Goal: Information Seeking & Learning: Learn about a topic

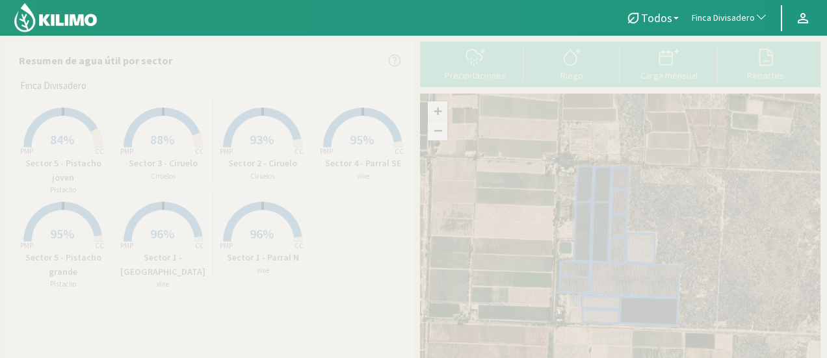
click at [733, 18] on span "Finca Divisadero" at bounding box center [722, 18] width 63 height 13
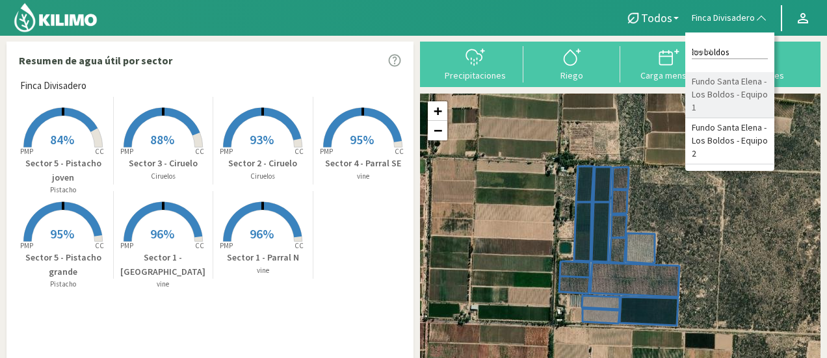
type input "los boldos"
click at [729, 106] on li "Fundo Santa Elena - Los Boldos - Equipo 1" at bounding box center [729, 95] width 89 height 46
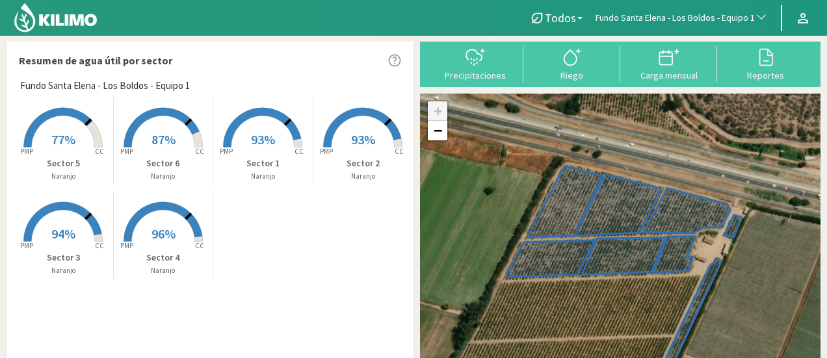
click at [72, 141] on span "77%" at bounding box center [63, 139] width 24 height 16
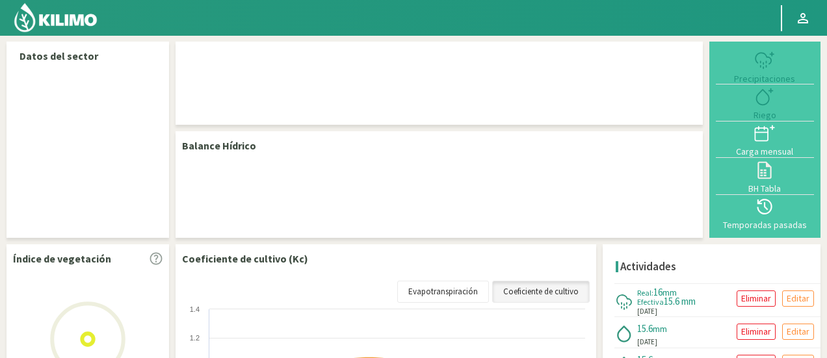
select select "110: Object"
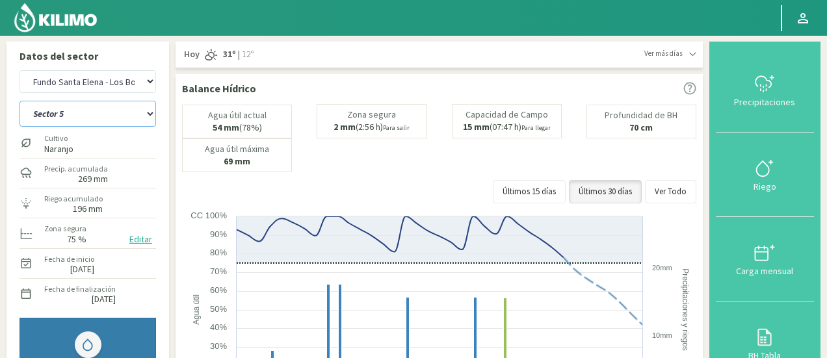
click at [135, 122] on select "Sector 1 Sector 2 Sector 3 Sector 4 Sector 5 Sector 6" at bounding box center [87, 114] width 136 height 26
click at [19, 101] on select "Sector 1 Sector 2 Sector 3 Sector 4 Sector 5 Sector 6" at bounding box center [87, 114] width 136 height 26
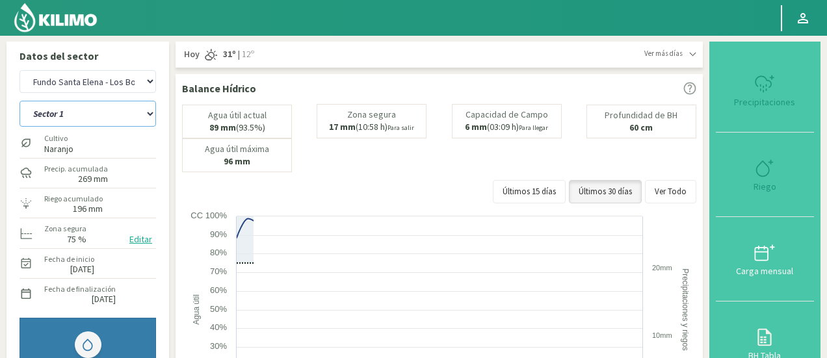
select select "4: Object"
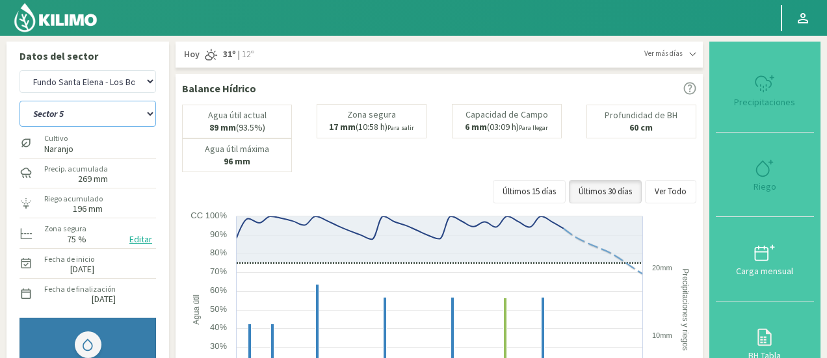
select select "398: Object"
click at [467, 169] on div "Agua útil actual 89 mm (93.5%) Zona segura 17 mm (10:58 h) Para salir Capacidad…" at bounding box center [439, 138] width 514 height 68
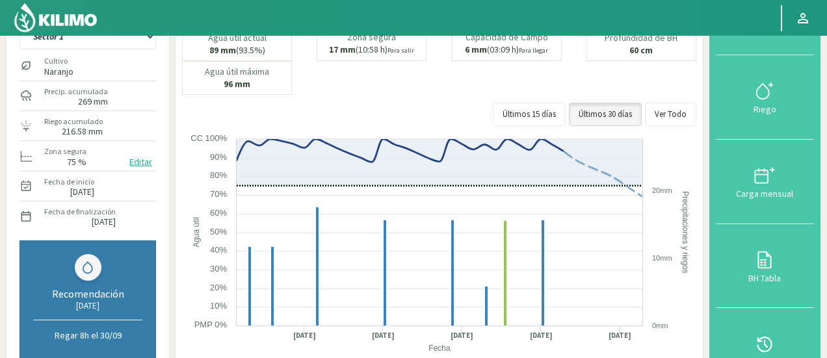
scroll to position [104, 0]
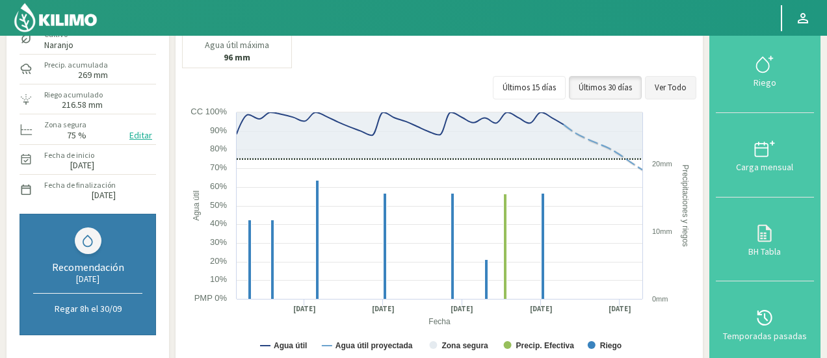
click at [673, 94] on button "Ver Todo" at bounding box center [670, 87] width 51 height 23
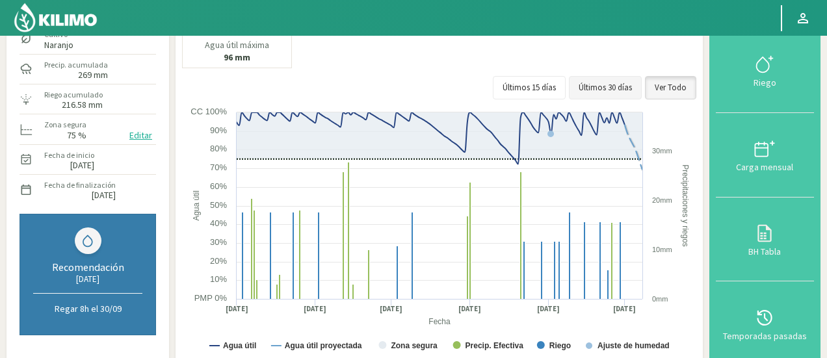
click at [602, 85] on button "Últimos 30 días" at bounding box center [605, 87] width 73 height 23
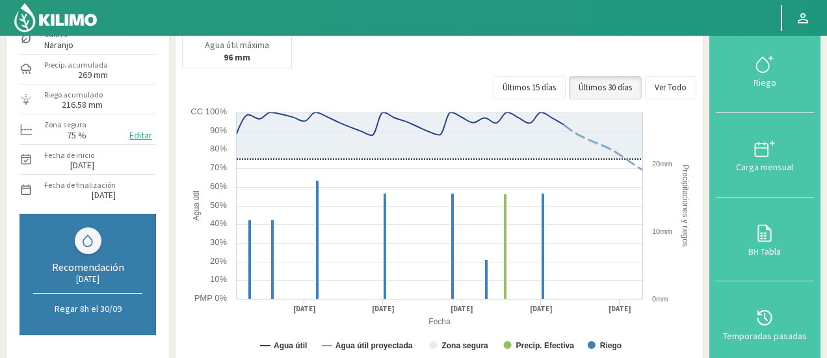
click at [133, 88] on div "Riego acumulado 216.58 mm" at bounding box center [87, 99] width 136 height 28
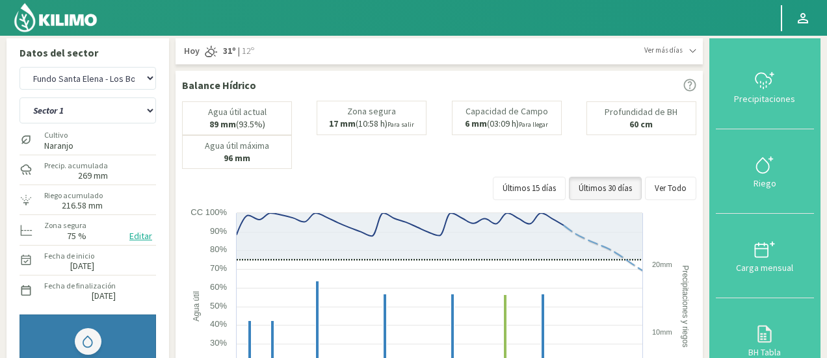
scroll to position [0, 0]
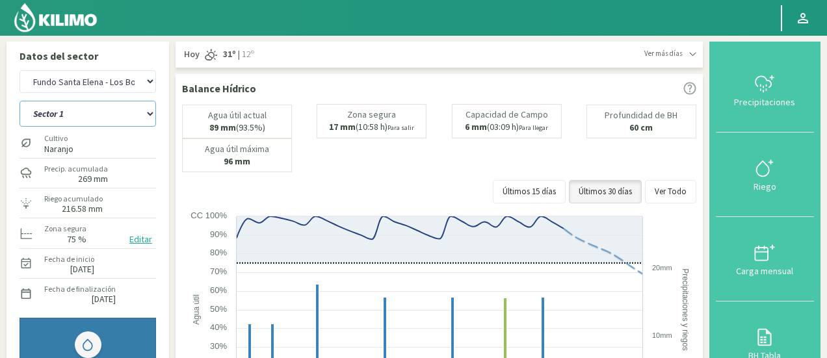
click at [121, 115] on select "Sector 1 Sector 2 Sector 3 Sector 4 Sector 5 Sector 6" at bounding box center [87, 114] width 136 height 26
click at [19, 101] on select "Sector 1 Sector 2 Sector 3 Sector 4 Sector 5 Sector 6" at bounding box center [87, 114] width 136 height 26
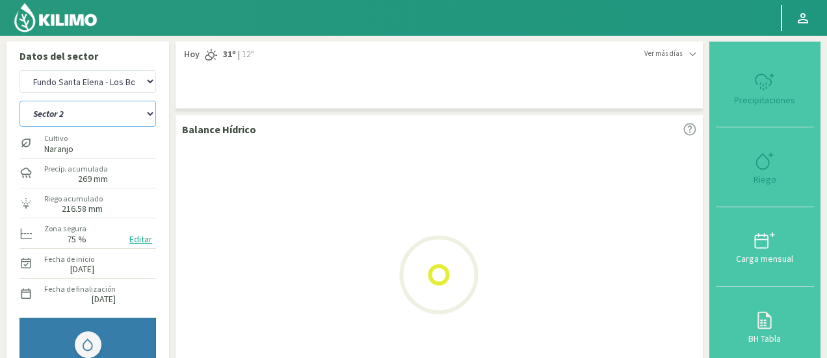
select select "6: Object"
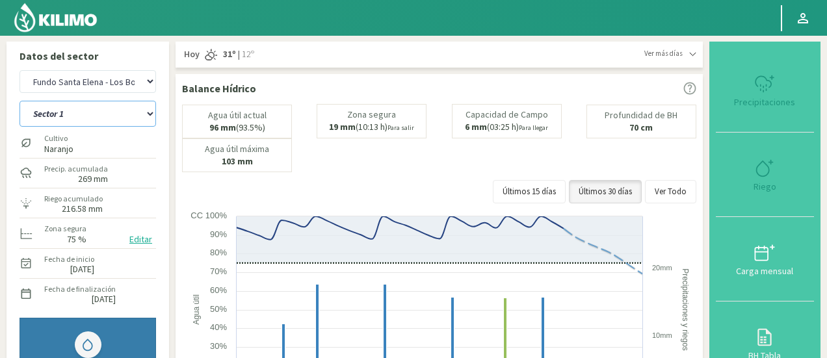
select select "686: Object"
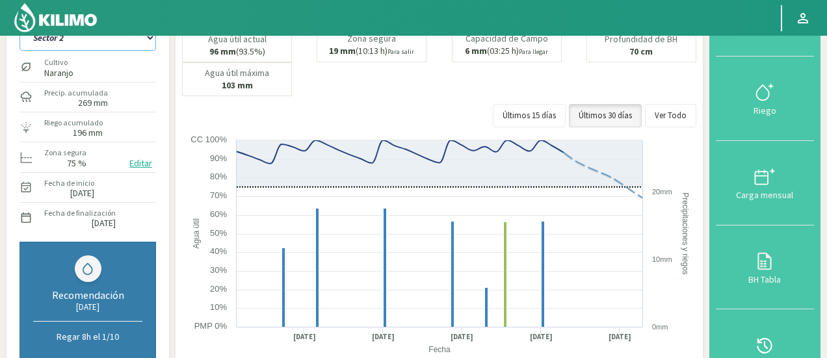
scroll to position [74, 0]
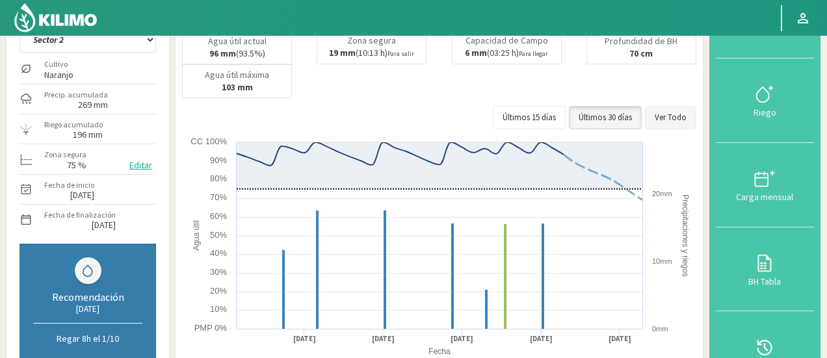
click at [681, 122] on button "Ver Todo" at bounding box center [670, 117] width 51 height 23
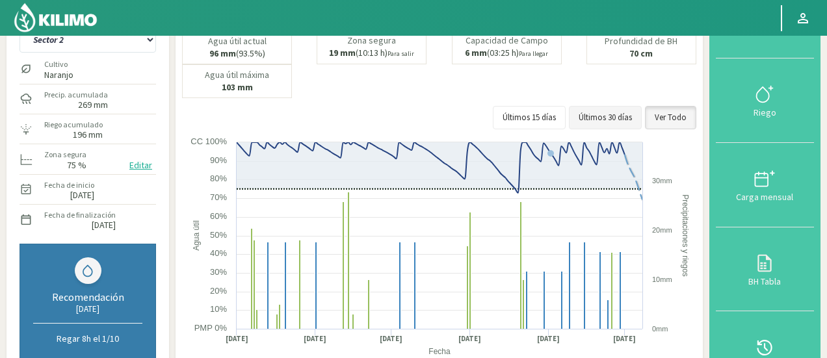
click at [607, 112] on button "Últimos 30 días" at bounding box center [605, 117] width 73 height 23
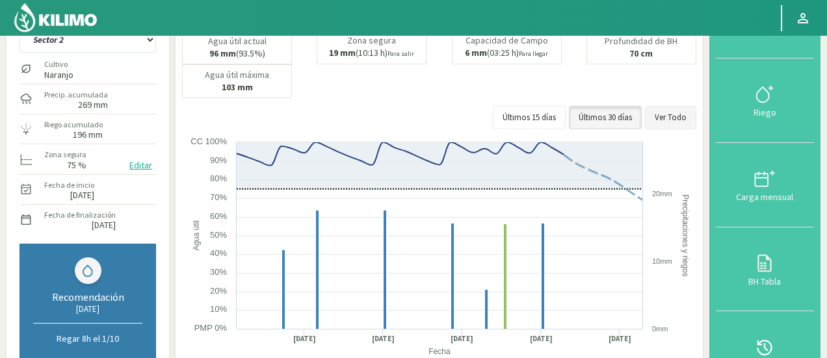
click at [687, 114] on button "Ver Todo" at bounding box center [670, 117] width 51 height 23
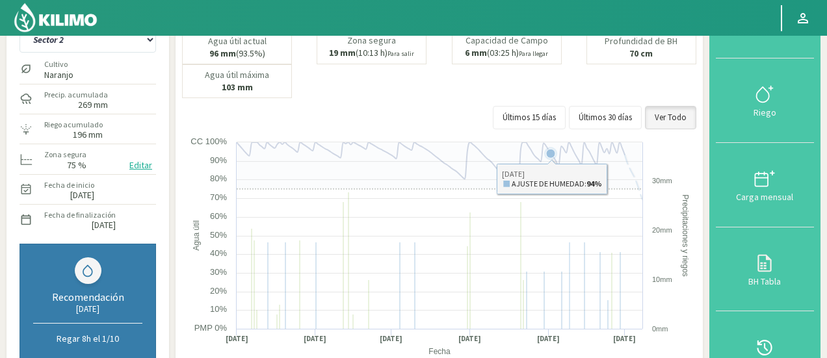
drag, startPoint x: 534, startPoint y: 139, endPoint x: 580, endPoint y: 326, distance: 192.0
click at [580, 326] on rect at bounding box center [440, 266] width 517 height 260
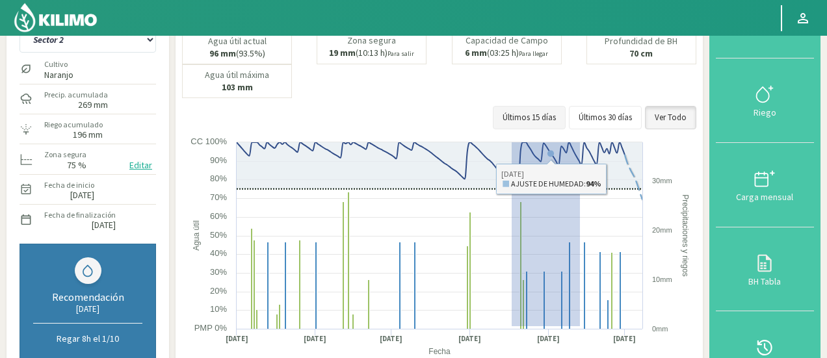
drag, startPoint x: 580, startPoint y: 326, endPoint x: 512, endPoint y: 123, distance: 213.7
click at [512, 123] on div "Agua útil actual 96 mm (93.5%) Zona segura 19 mm (10:13 h) Para salir Capacidad…" at bounding box center [439, 213] width 514 height 366
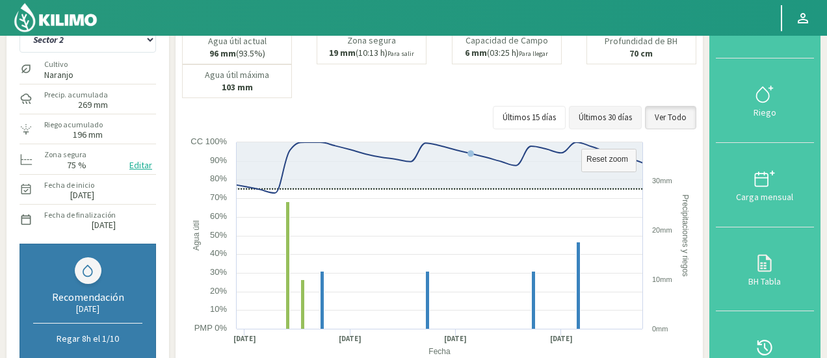
click at [594, 109] on button "Últimos 30 días" at bounding box center [605, 117] width 73 height 23
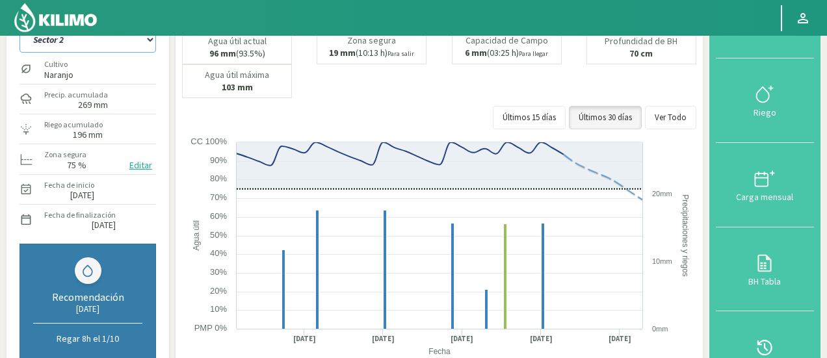
click at [109, 46] on select "Sector 1 Sector 2 Sector 3 Sector 4 Sector 5 Sector 6" at bounding box center [87, 40] width 136 height 26
click at [19, 27] on select "Sector 1 Sector 2 Sector 3 Sector 4 Sector 5 Sector 6" at bounding box center [87, 40] width 136 height 26
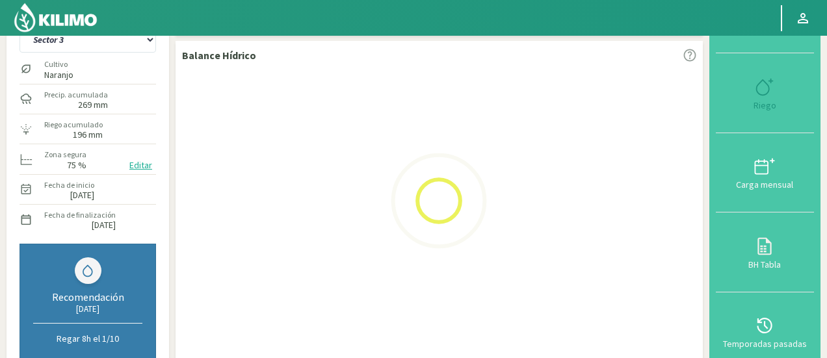
select select "13: Object"
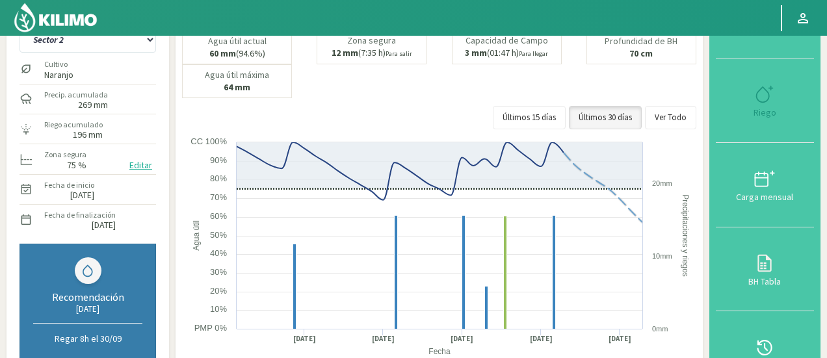
select select "974: Object"
click at [671, 125] on button "Ver Todo" at bounding box center [670, 117] width 51 height 23
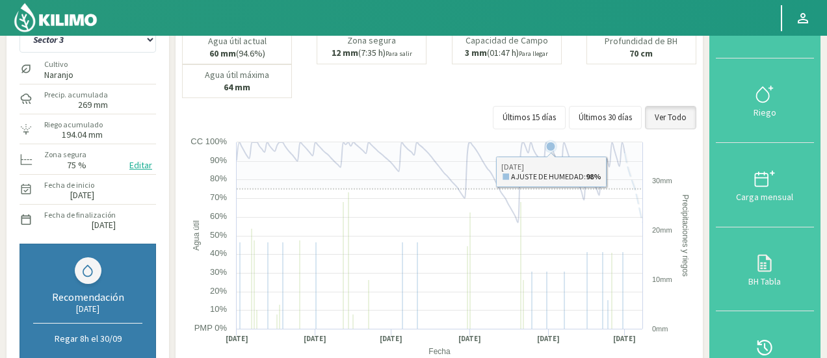
click at [577, 328] on rect at bounding box center [440, 266] width 517 height 260
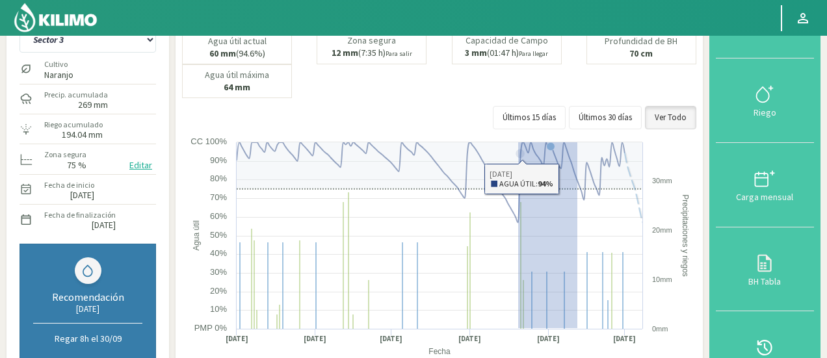
drag, startPoint x: 577, startPoint y: 328, endPoint x: 526, endPoint y: 104, distance: 229.2
click at [526, 104] on div "Agua útil actual 60 mm (94.6%) Zona segura 12 mm (7:35 h) Para salir Capacidad …" at bounding box center [439, 213] width 514 height 366
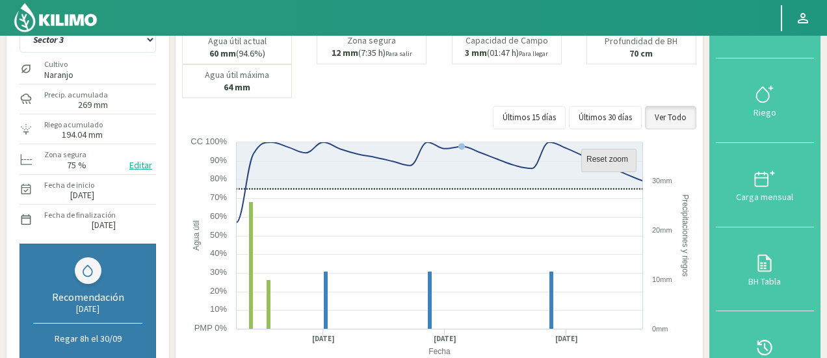
click at [618, 161] on text "Reset zoom" at bounding box center [607, 159] width 42 height 9
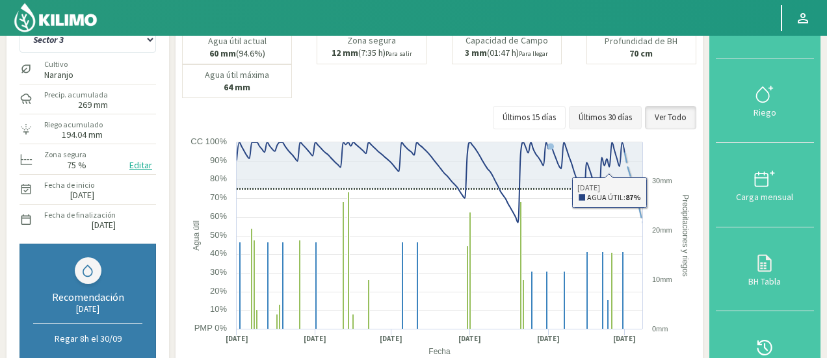
click at [599, 112] on button "Últimos 30 días" at bounding box center [605, 117] width 73 height 23
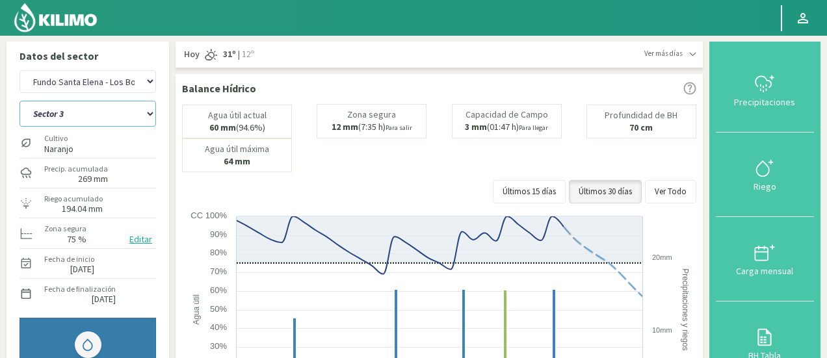
click at [122, 107] on select "Sector 1 Sector 2 Sector 3 Sector 4 Sector 5 Sector 6" at bounding box center [87, 114] width 136 height 26
click at [19, 101] on select "Sector 1 Sector 2 Sector 3 Sector 4 Sector 5 Sector 6" at bounding box center [87, 114] width 136 height 26
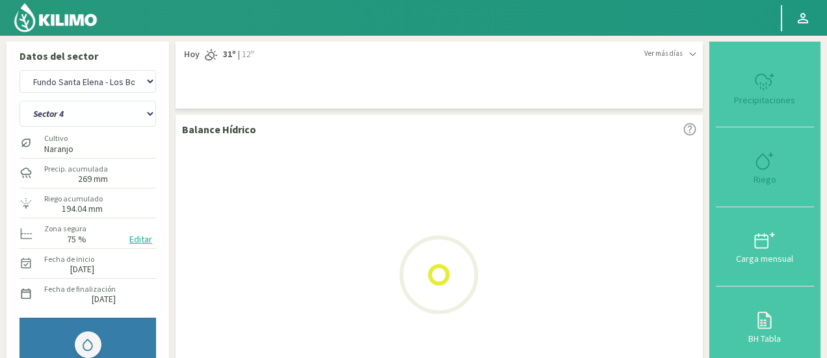
select select "20: Object"
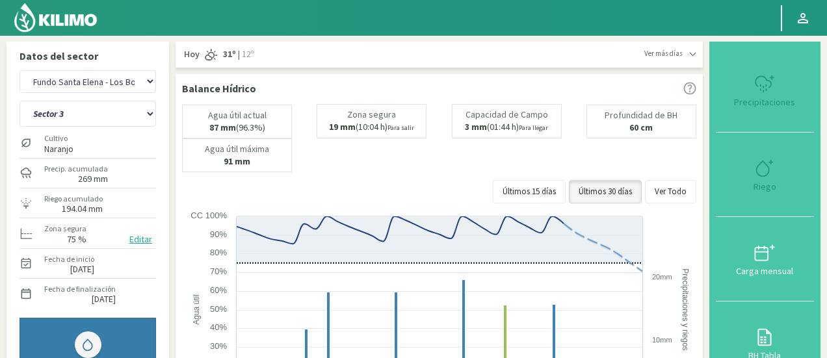
select select "1262: Object"
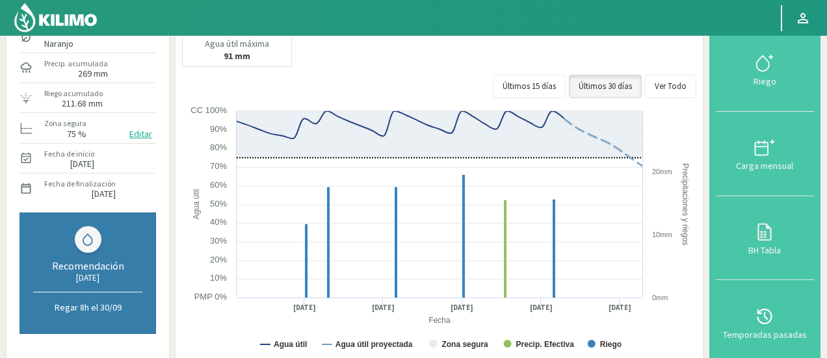
scroll to position [106, 0]
click at [676, 81] on button "Ver Todo" at bounding box center [670, 85] width 51 height 23
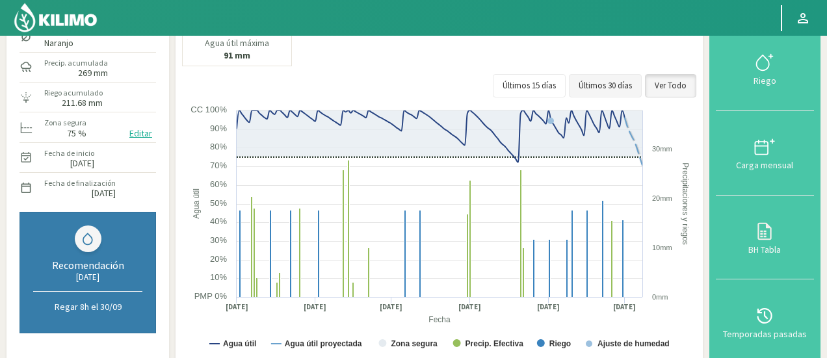
click at [607, 83] on button "Últimos 30 días" at bounding box center [605, 85] width 73 height 23
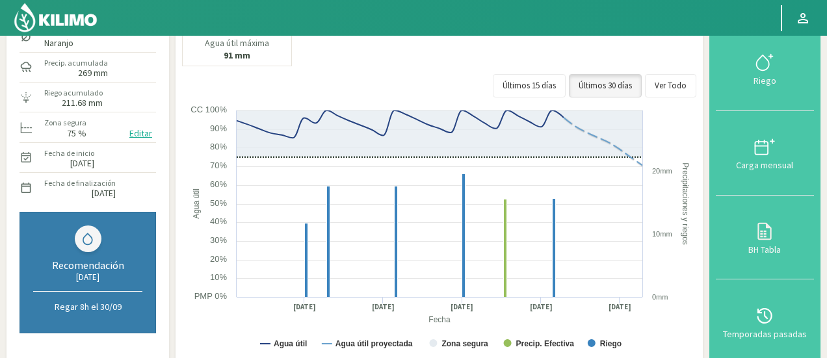
click at [185, 104] on rect at bounding box center [440, 234] width 517 height 260
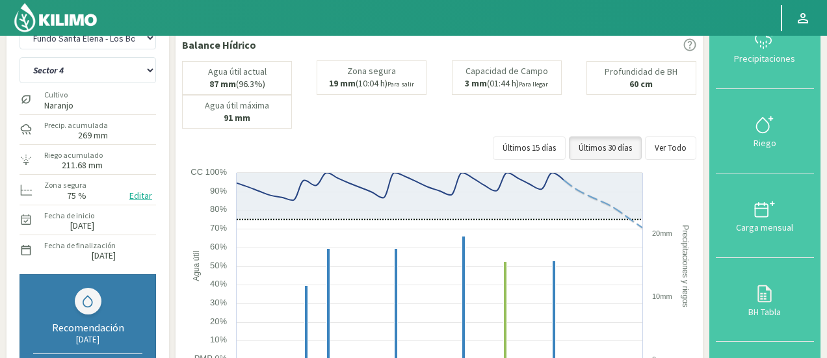
scroll to position [2, 0]
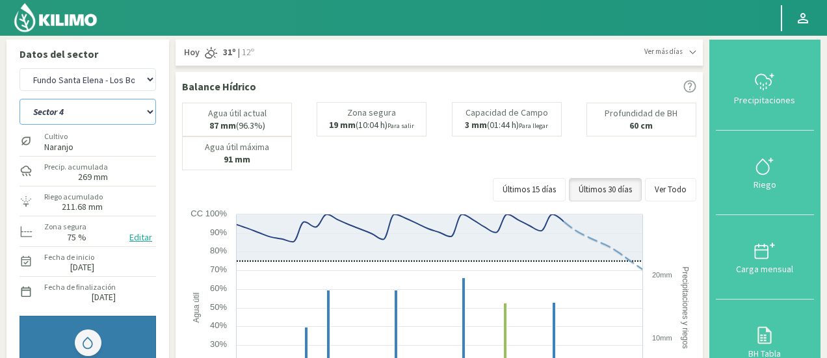
click at [110, 118] on select "Sector 1 Sector 2 Sector 3 Sector 4 Sector 5 Sector 6" at bounding box center [87, 112] width 136 height 26
click at [19, 99] on select "Sector 1 Sector 2 Sector 3 Sector 4 Sector 5 Sector 6" at bounding box center [87, 112] width 136 height 26
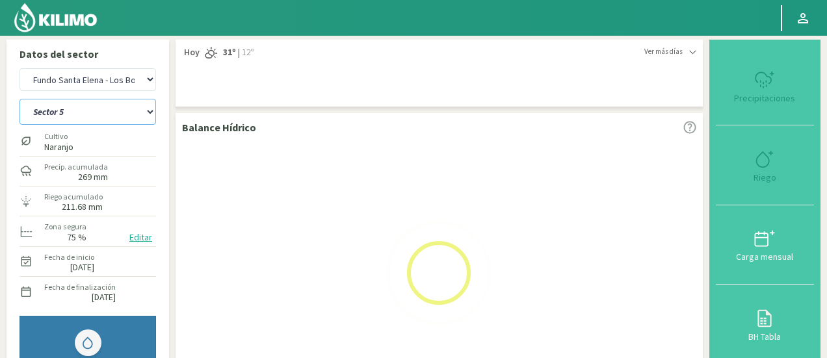
select select "27: Object"
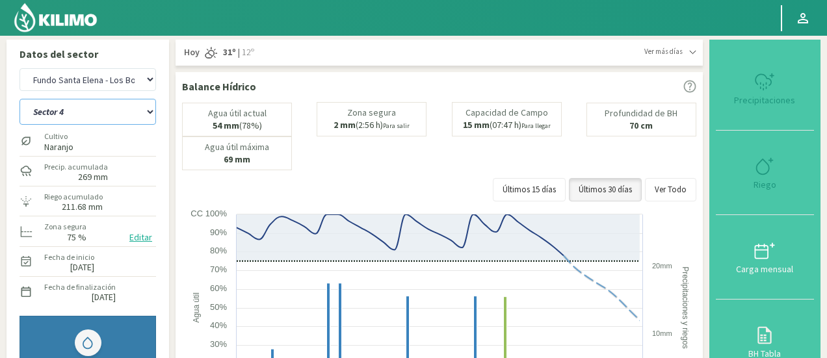
select select "1550: Object"
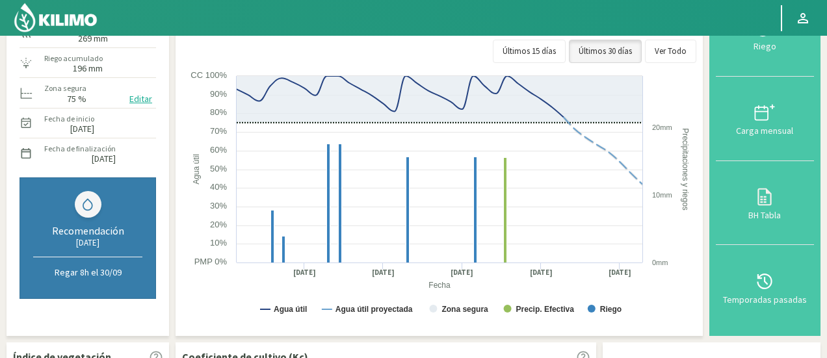
scroll to position [138, 0]
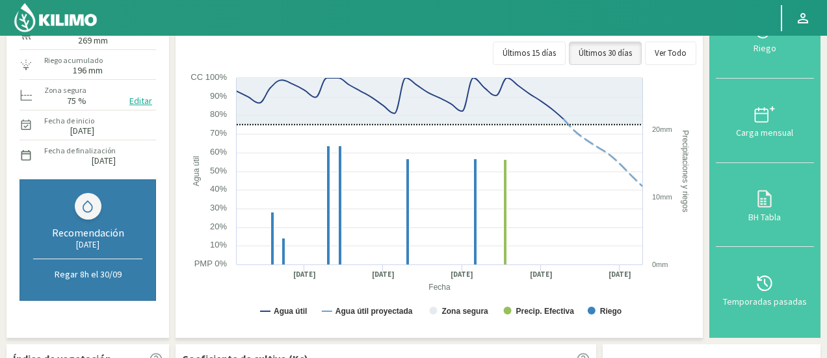
click at [212, 37] on div "Agua útil actual 54 mm (78%) Zona segura 2 mm (2:56 h) Para salir Capacidad de …" at bounding box center [439, 19] width 514 height 106
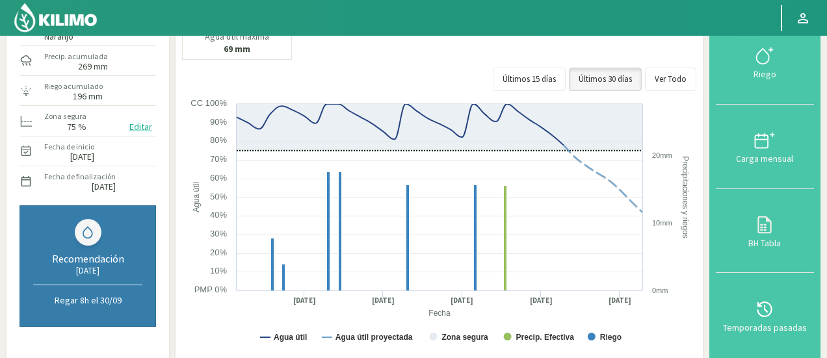
scroll to position [34, 0]
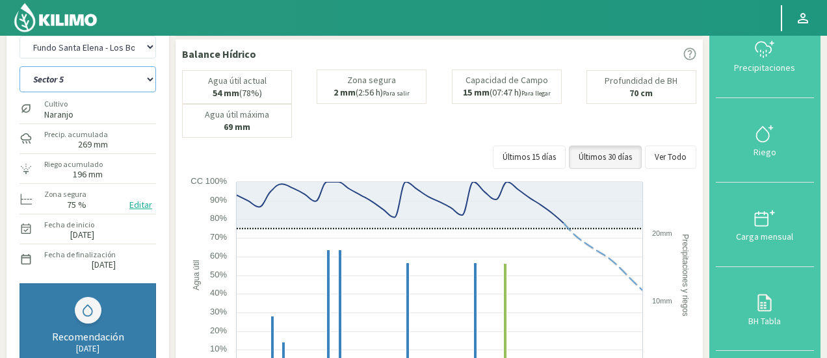
click at [73, 87] on select "Sector 1 Sector 2 Sector 3 Sector 4 Sector 5 Sector 6" at bounding box center [87, 79] width 136 height 26
click at [19, 66] on select "Sector 1 Sector 2 Sector 3 Sector 4 Sector 5 Sector 6" at bounding box center [87, 79] width 136 height 26
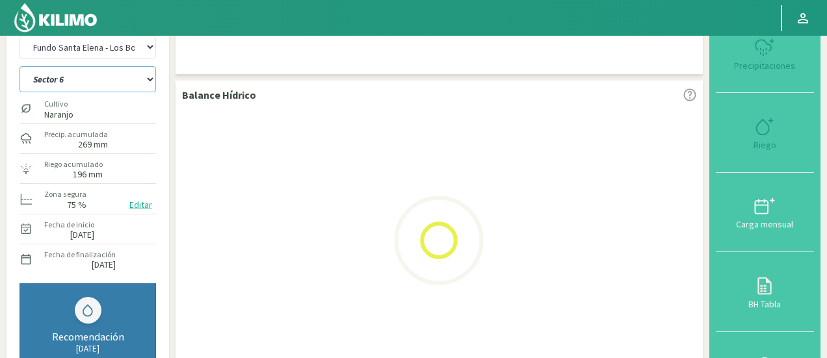
select select "34: Object"
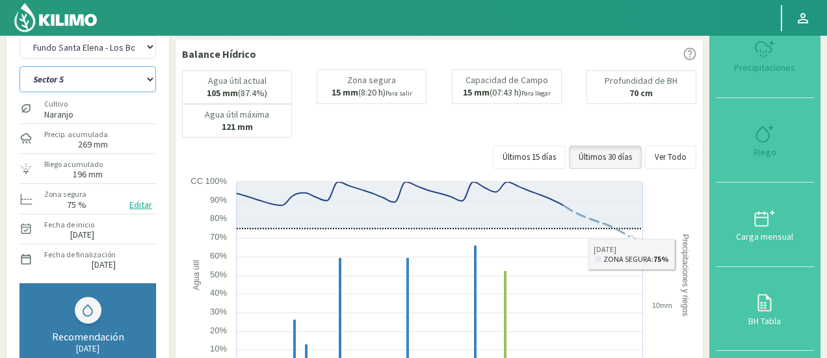
select select "1838: Object"
select select "41: Object"
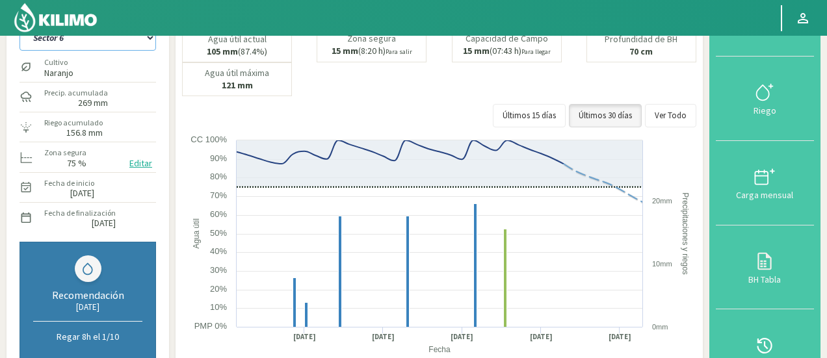
scroll to position [81, 0]
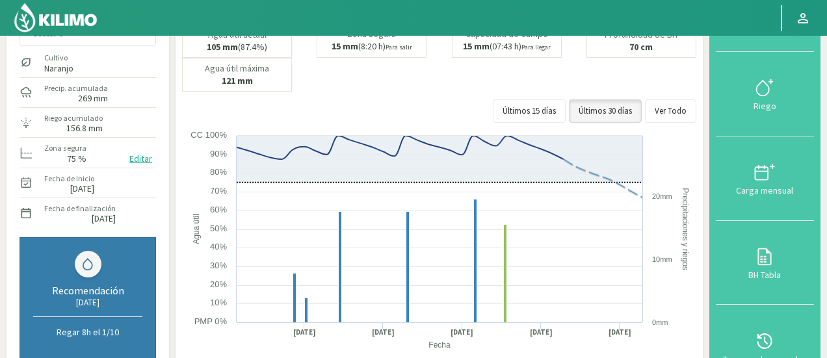
click at [90, 72] on div "Cultivo Naranjo" at bounding box center [87, 62] width 136 height 28
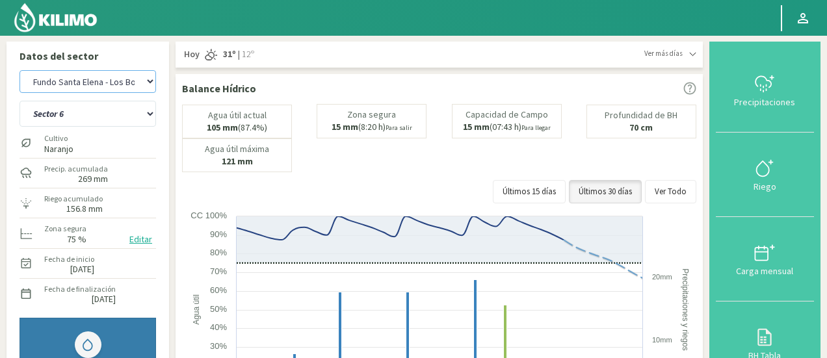
click at [90, 76] on select "Agr. Huertos de Chocalan Agrícola [PERSON_NAME][GEOGRAPHIC_DATA] - IC Agrícola …" at bounding box center [87, 81] width 136 height 23
click at [19, 70] on select "Agr. Huertos de Chocalan Agrícola [PERSON_NAME][GEOGRAPHIC_DATA] - IC Agrícola …" at bounding box center [87, 81] width 136 height 23
select select "2127: Object"
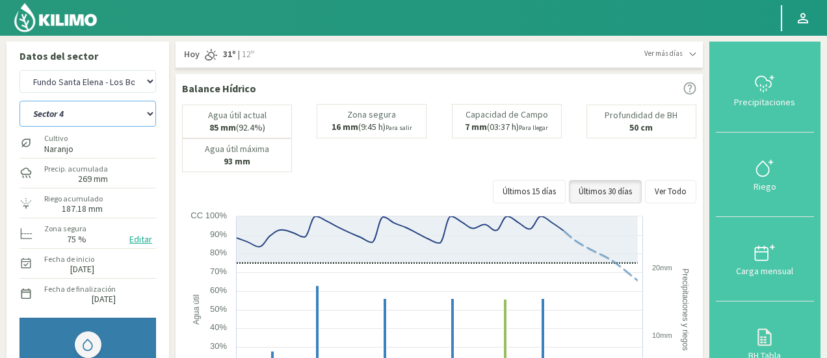
click at [123, 119] on select "Sector 4 Sector 5 Sector 6 Sector 7 Sector 9A Sector 9B" at bounding box center [87, 114] width 136 height 26
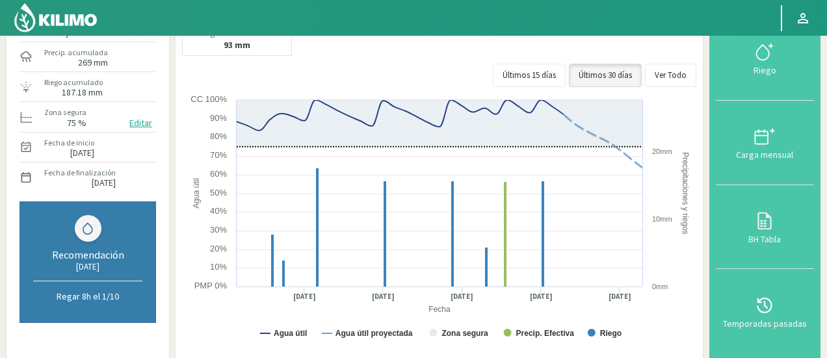
scroll to position [118, 0]
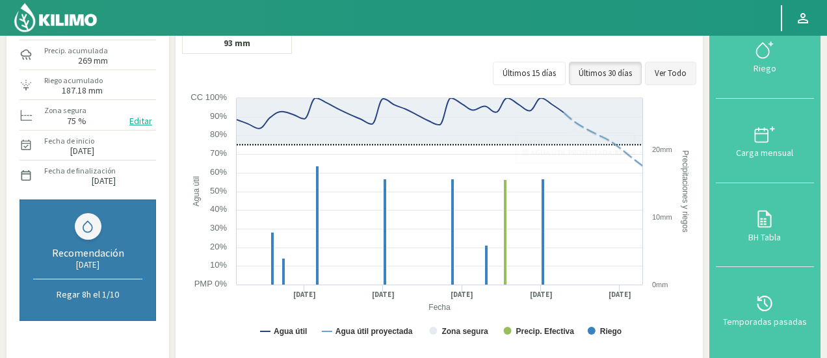
click at [671, 75] on button "Ver Todo" at bounding box center [670, 73] width 51 height 23
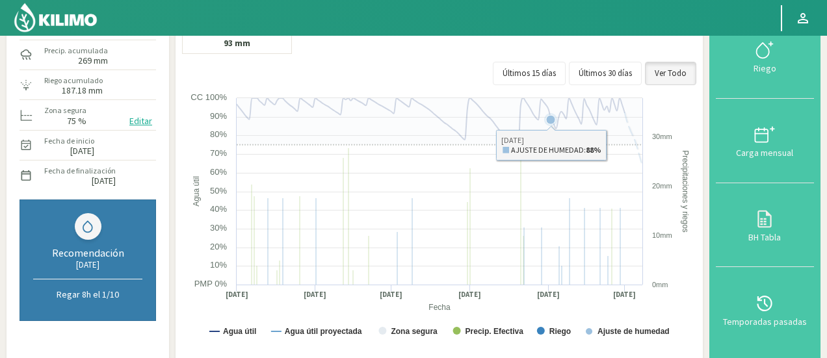
click at [529, 279] on rect at bounding box center [440, 222] width 517 height 260
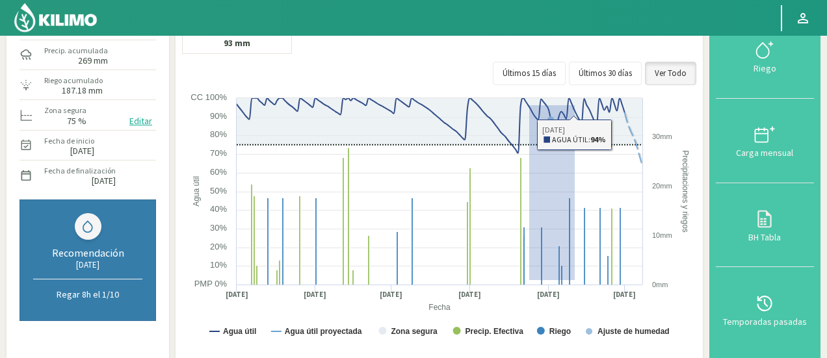
drag, startPoint x: 529, startPoint y: 279, endPoint x: 616, endPoint y: 6, distance: 286.5
click at [616, 6] on div "Principal Perfil Perfil Salir Datos del sector Agr. Huertos de Chocalan Agrícol…" at bounding box center [413, 320] width 827 height 877
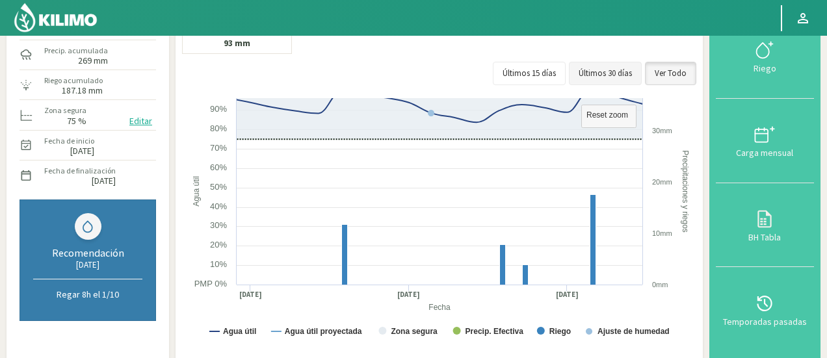
click at [641, 72] on button "Últimos 30 días" at bounding box center [605, 73] width 73 height 23
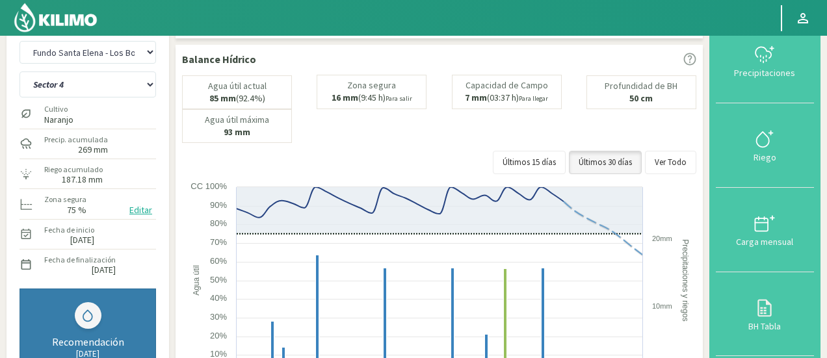
scroll to position [26, 0]
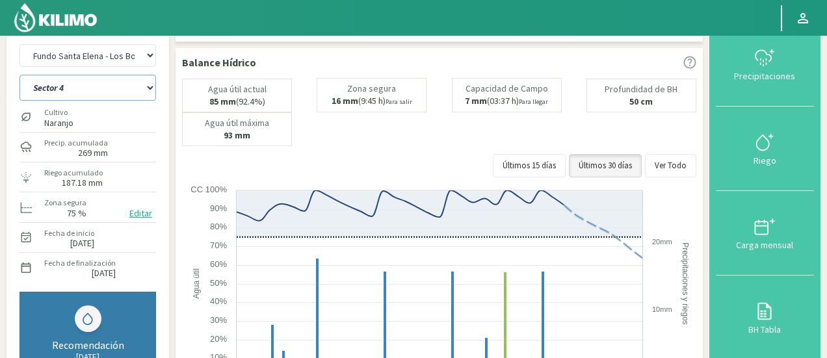
click at [101, 79] on select "Sector 4 Sector 5 Sector 6 Sector 7 Sector 9A Sector 9B" at bounding box center [87, 88] width 136 height 26
click at [19, 75] on select "Sector 4 Sector 5 Sector 6 Sector 7 Sector 9A Sector 9B" at bounding box center [87, 88] width 136 height 26
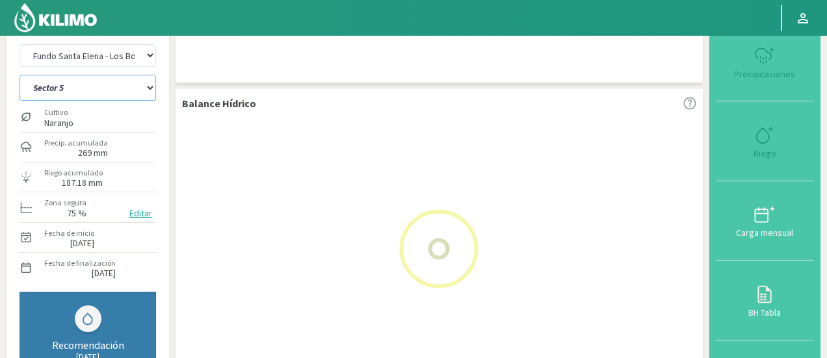
select select "42: Object"
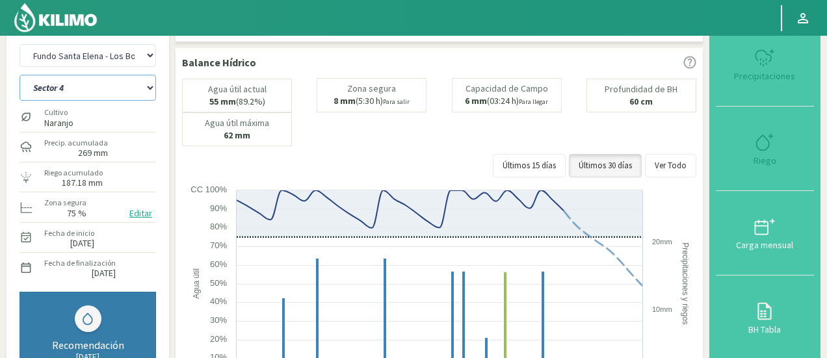
select select "2415: Object"
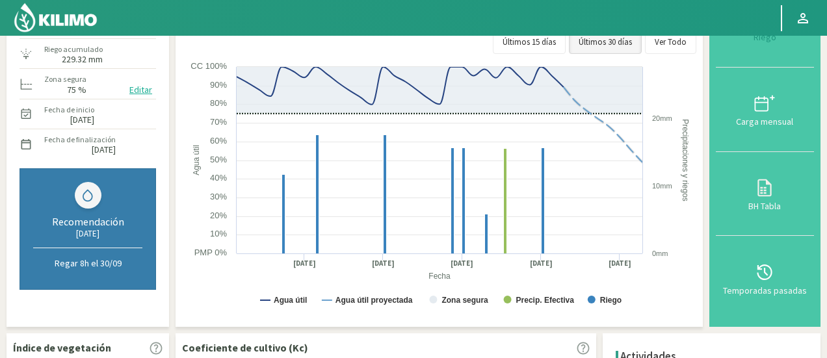
scroll to position [157, 0]
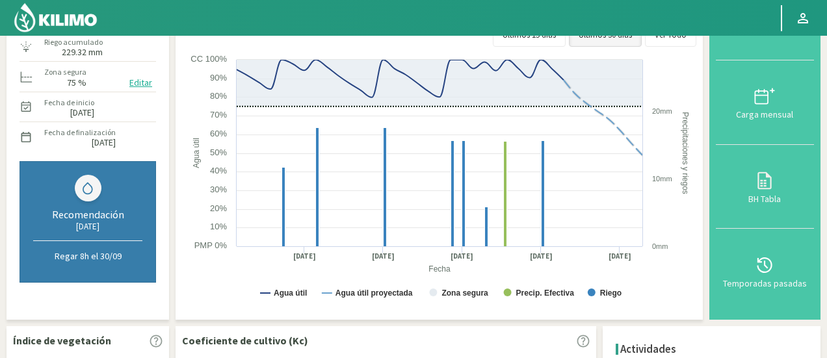
click at [168, 66] on div "Datos del sector Agr. Huertos de Chocalan Agrícola [PERSON_NAME][GEOGRAPHIC_DAT…" at bounding box center [87, 102] width 162 height 435
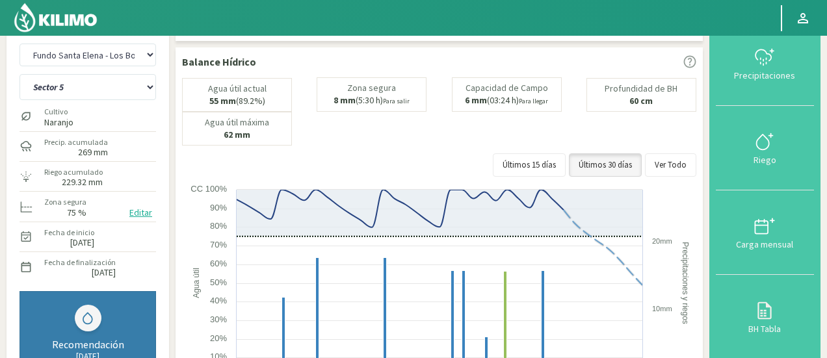
scroll to position [1, 0]
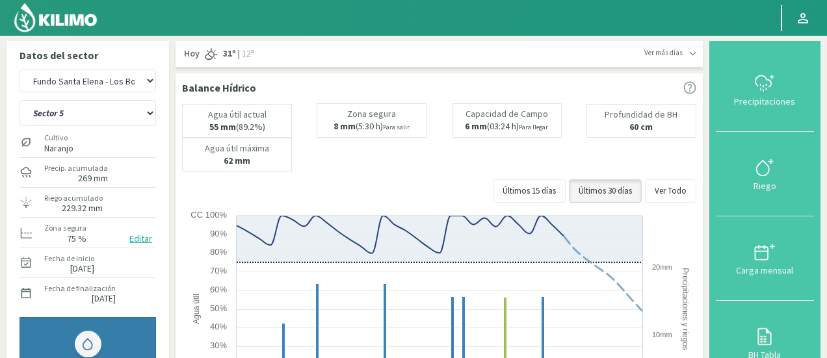
click at [112, 126] on div "Sector 4 Sector 5 Sector 6 Sector 7 Sector 9A Sector 9B" at bounding box center [87, 112] width 136 height 32
click at [114, 114] on select "Sector 4 Sector 5 Sector 6 Sector 7 Sector 9A Sector 9B" at bounding box center [87, 113] width 136 height 26
click at [19, 100] on select "Sector 4 Sector 5 Sector 6 Sector 7 Sector 9A Sector 9B" at bounding box center [87, 113] width 136 height 26
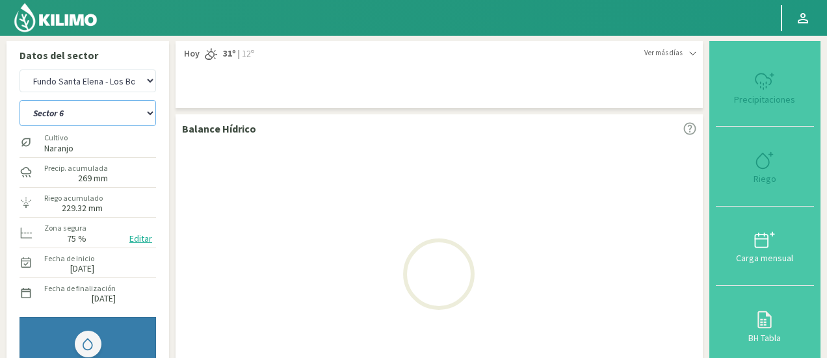
select select "49: Object"
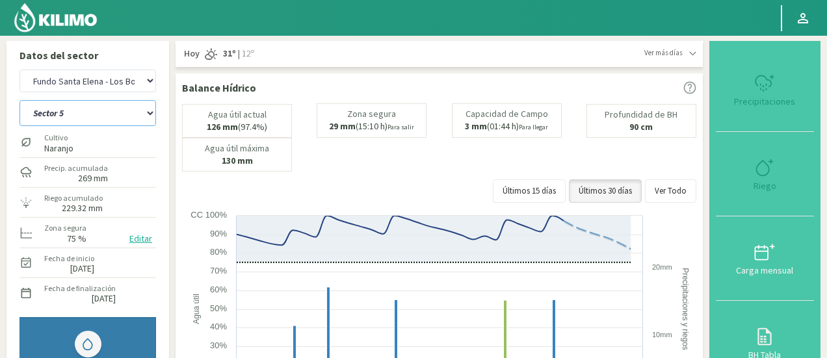
select select "2703: Object"
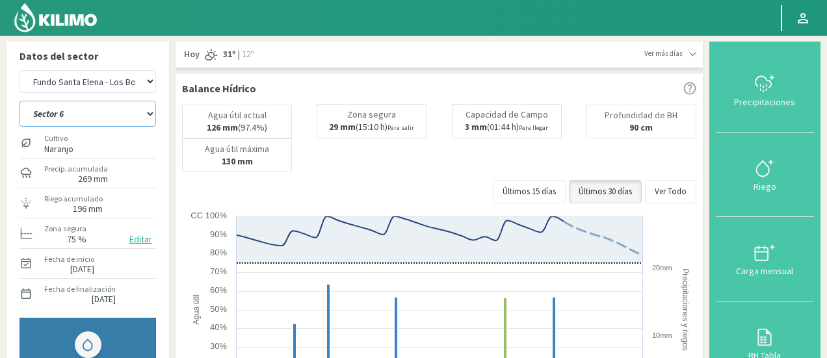
click at [103, 114] on select "Sector 4 Sector 5 Sector 6 Sector 7 Sector 9A Sector 9B" at bounding box center [87, 114] width 136 height 26
click at [19, 101] on select "Sector 4 Sector 5 Sector 6 Sector 7 Sector 9A Sector 9B" at bounding box center [87, 114] width 136 height 26
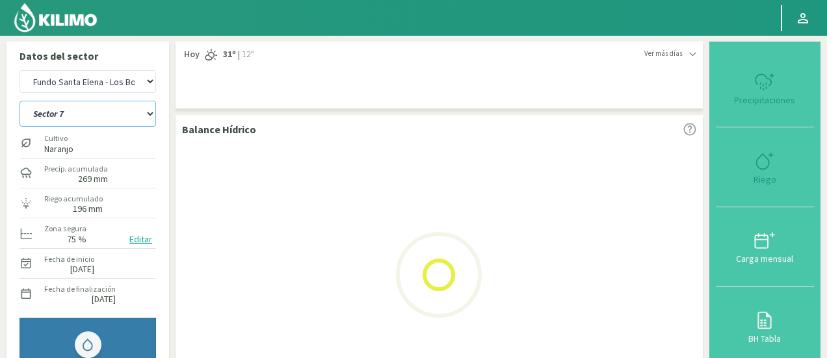
select select "56: Object"
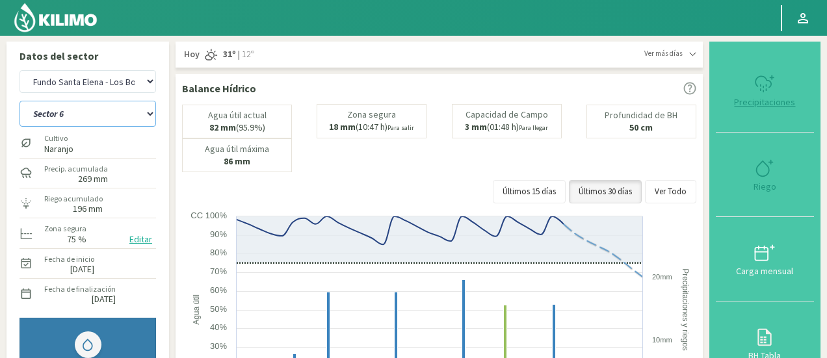
select select "2991: Object"
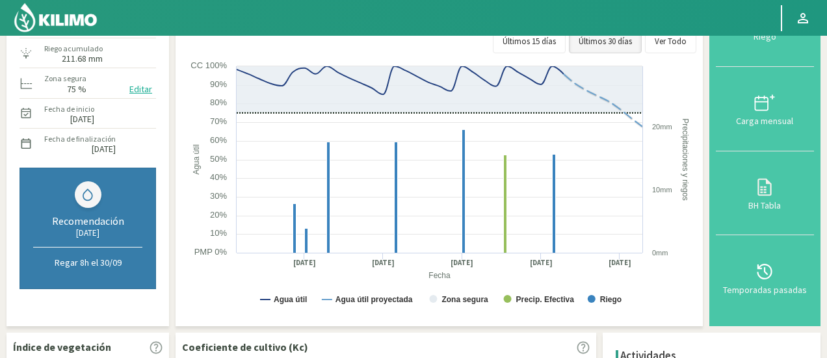
click at [133, 63] on div "Riego acumulado 211.68 mm" at bounding box center [87, 53] width 136 height 28
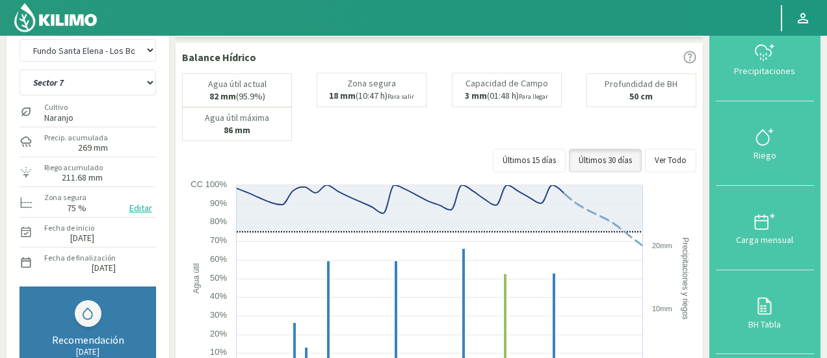
scroll to position [20, 0]
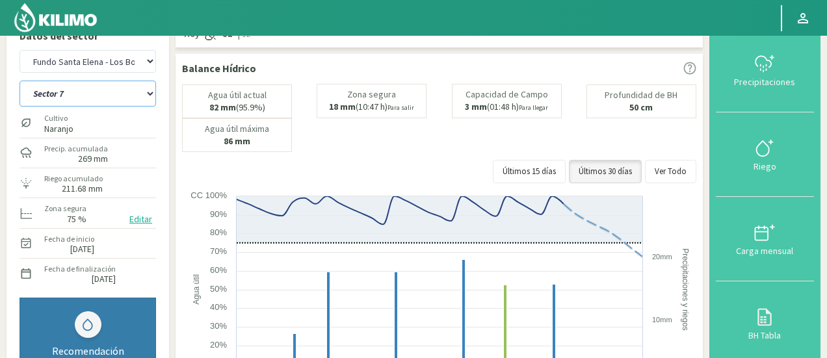
click at [111, 103] on select "Sector 4 Sector 5 Sector 6 Sector 7 Sector 9A Sector 9B" at bounding box center [87, 94] width 136 height 26
click at [19, 81] on select "Sector 4 Sector 5 Sector 6 Sector 7 Sector 9A Sector 9B" at bounding box center [87, 94] width 136 height 26
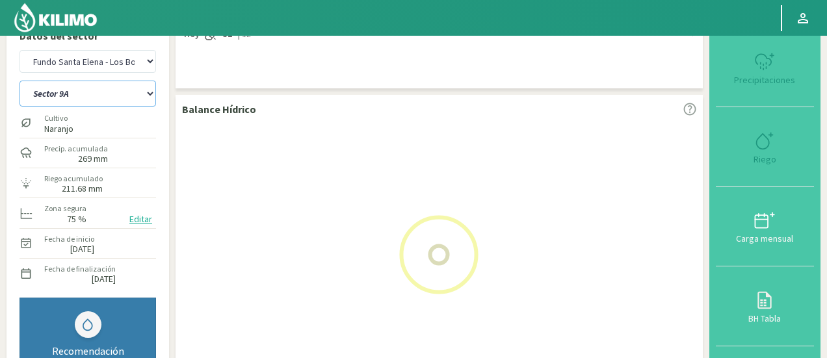
select select "63: Object"
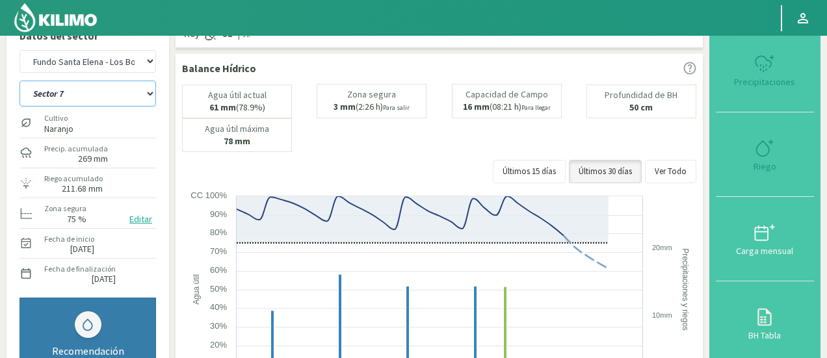
select select "3279: Object"
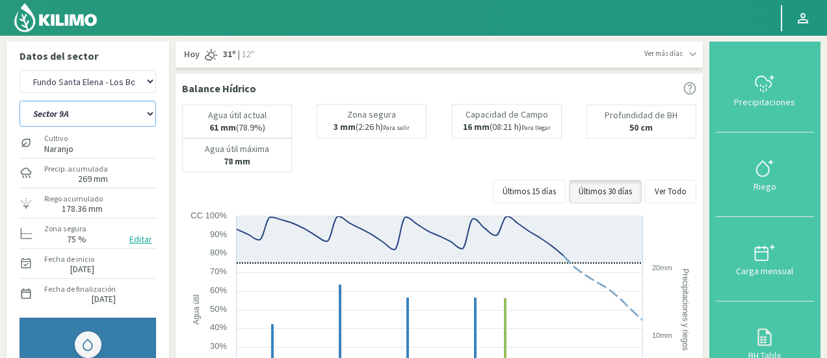
click at [103, 117] on select "Sector 4 Sector 5 Sector 6 Sector 7 Sector 9A Sector 9B" at bounding box center [87, 114] width 136 height 26
click at [19, 101] on select "Sector 4 Sector 5 Sector 6 Sector 7 Sector 9A Sector 9B" at bounding box center [87, 114] width 136 height 26
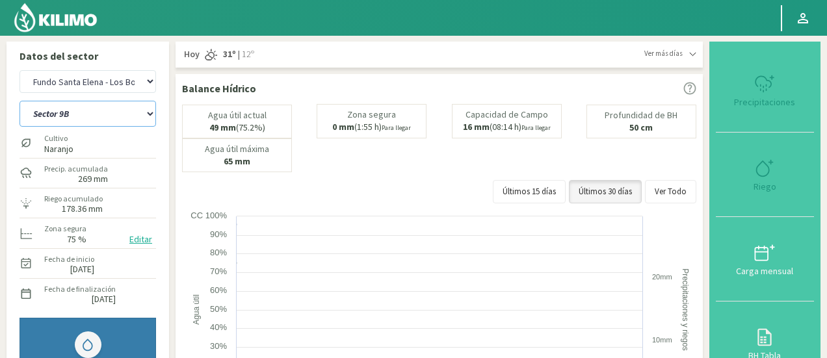
select select "70: Object"
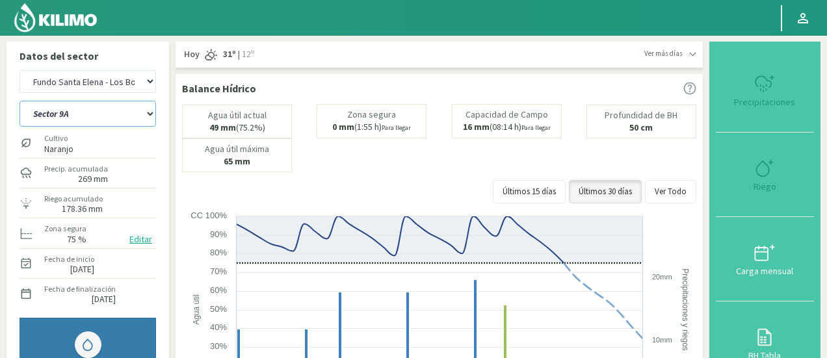
select select "3567: Object"
select select "77: Object"
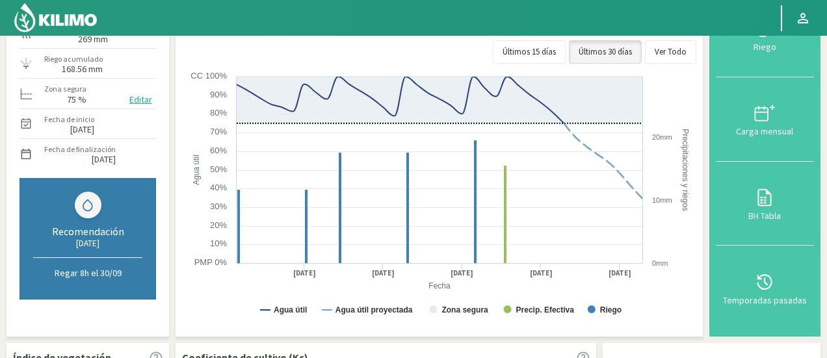
scroll to position [135, 0]
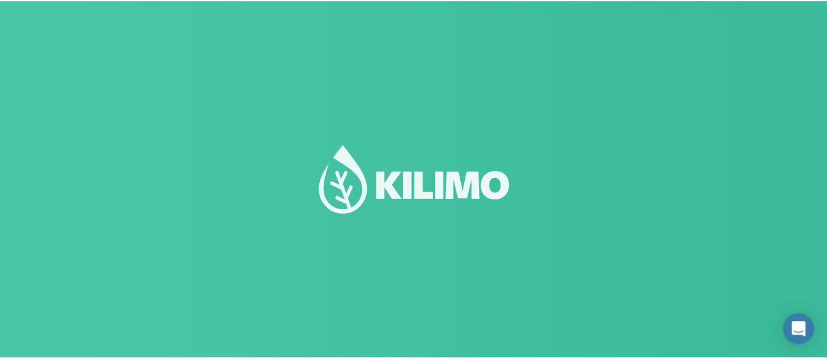
scroll to position [91, 0]
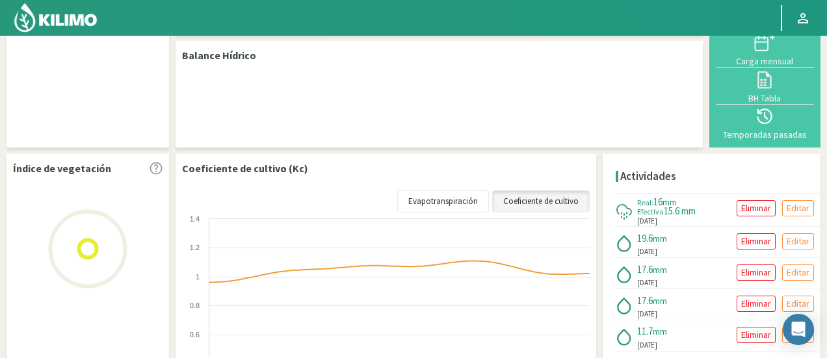
select select "111: Object"
select select "5: Object"
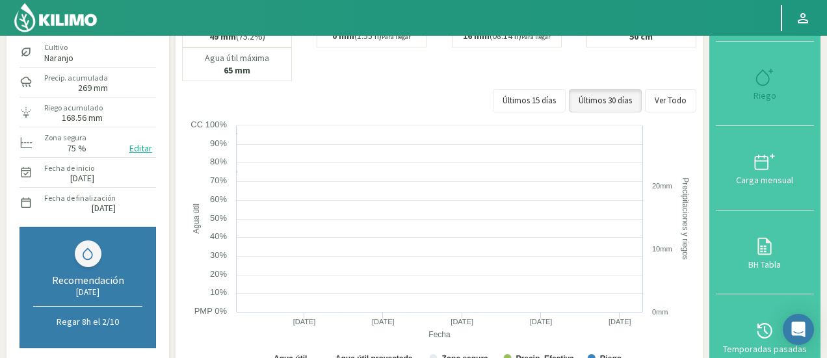
scroll to position [90, 0]
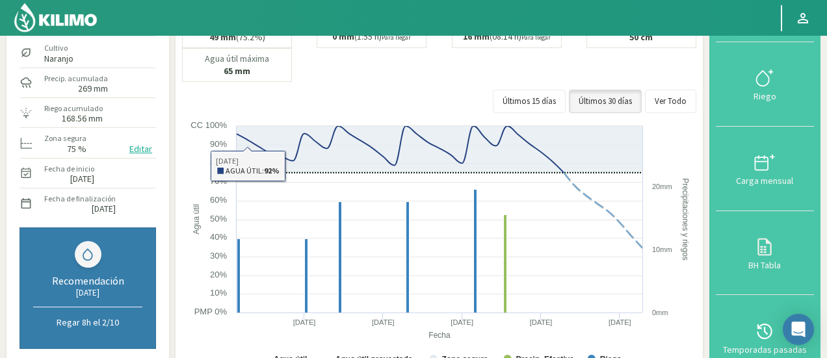
click at [151, 102] on div "Riego acumulado 168.56 mm" at bounding box center [87, 113] width 136 height 28
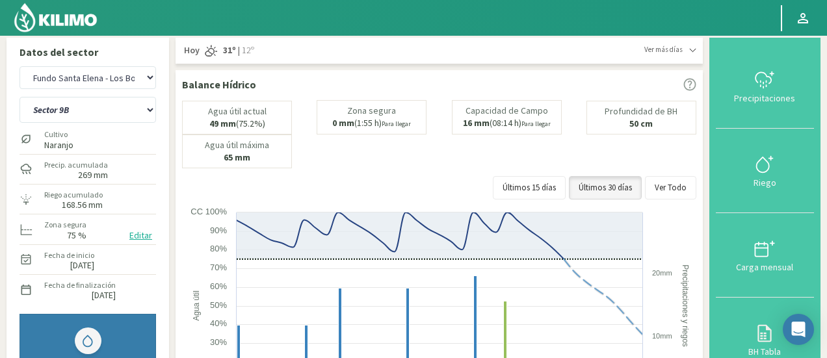
scroll to position [0, 0]
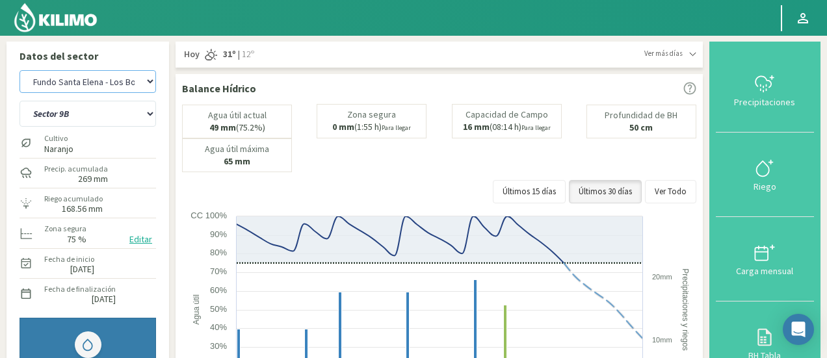
click at [109, 77] on select "Agr. Huertos de Chocalan Agrícola [PERSON_NAME][GEOGRAPHIC_DATA] - IC Agrícola …" at bounding box center [87, 81] width 136 height 23
click at [19, 70] on select "Agr. Huertos de Chocalan Agrícola [PERSON_NAME][GEOGRAPHIC_DATA] - IC Agrícola …" at bounding box center [87, 81] width 136 height 23
select select "514: Object"
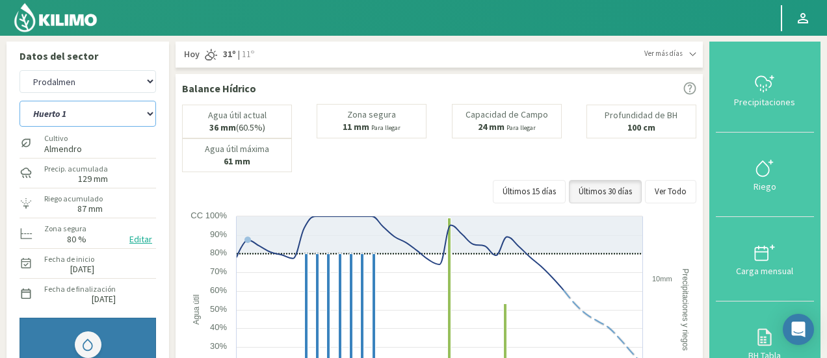
click at [110, 115] on select "Huerto 1 Huerto 2 Huerto 3 Huerto 4 Huerto 5 Huerto 6 Huerto 7" at bounding box center [87, 114] width 136 height 26
click at [165, 214] on div "Datos del sector Agr. Huertos de Chocalan Agrícola [PERSON_NAME][GEOGRAPHIC_DAT…" at bounding box center [87, 259] width 162 height 435
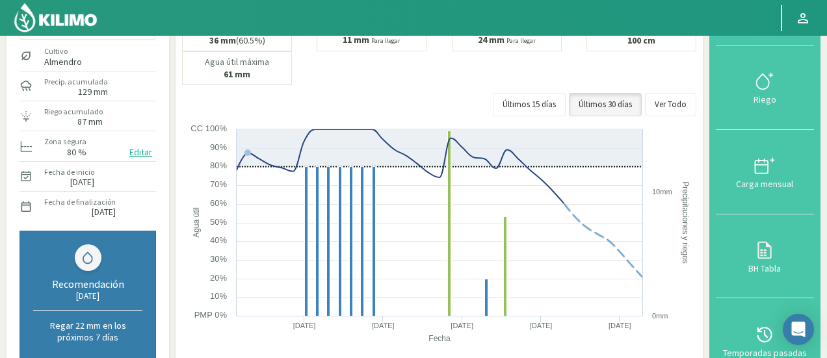
scroll to position [117, 0]
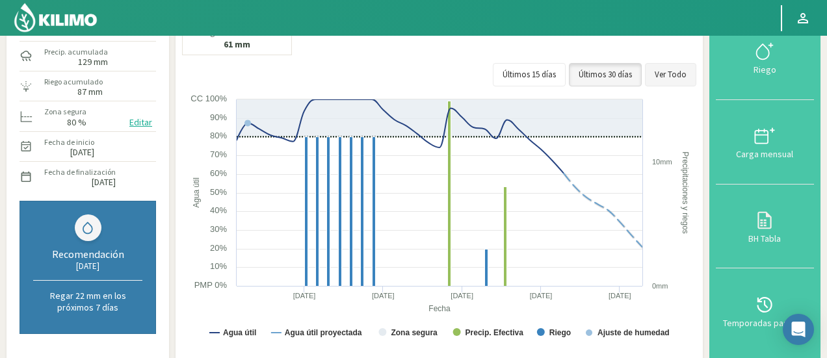
click at [677, 75] on button "Ver Todo" at bounding box center [670, 74] width 51 height 23
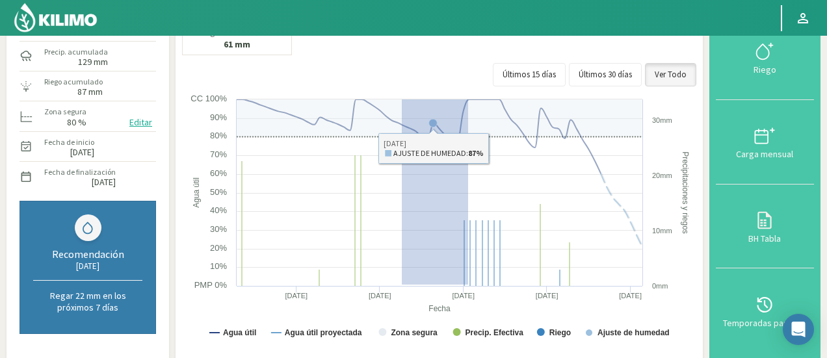
drag, startPoint x: 402, startPoint y: 284, endPoint x: 491, endPoint y: 34, distance: 265.1
click at [491, 34] on div "Principal Perfil Perfil Salir Datos del sector Agr. Huertos de Chocalan Agrícol…" at bounding box center [413, 328] width 827 height 890
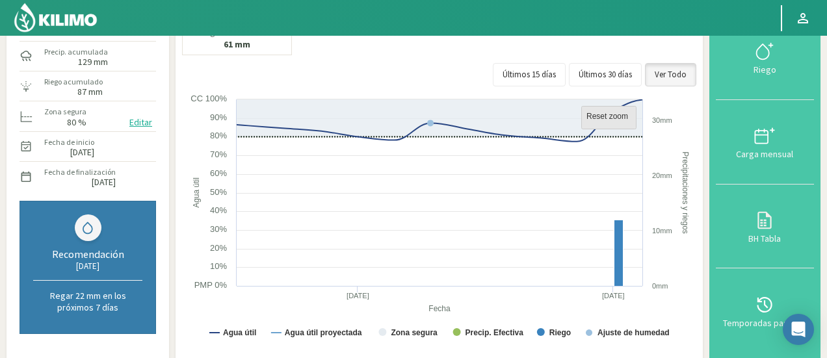
click at [595, 107] on rect at bounding box center [609, 118] width 55 height 23
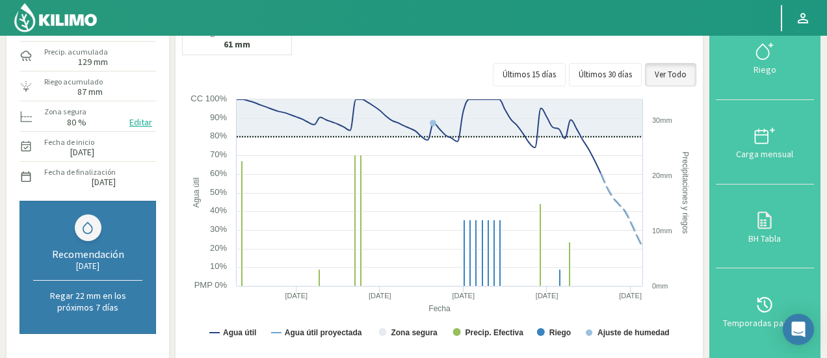
click at [178, 72] on div "Balance Hídrico Agua útil actual 36 mm (60.5%) Zona segura 11 mm Para llegar Ca…" at bounding box center [438, 158] width 527 height 402
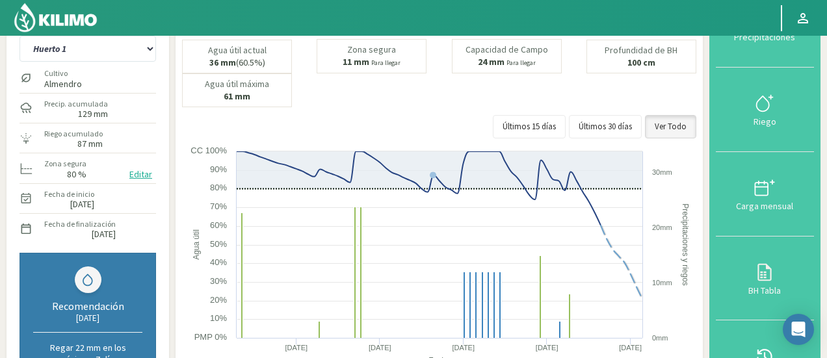
scroll to position [39, 0]
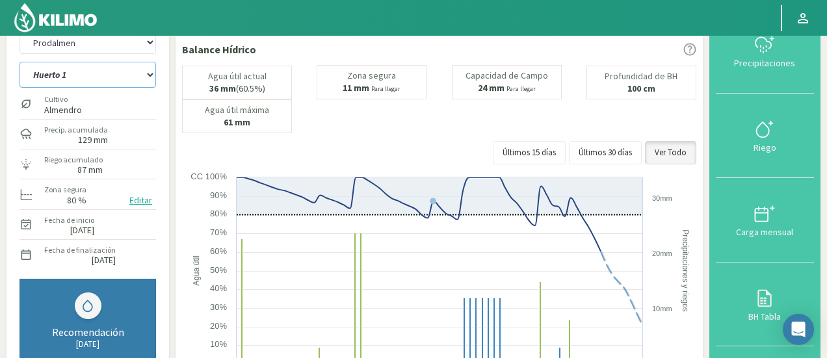
click at [127, 77] on select "Huerto 1 Huerto 2 Huerto 3 Huerto 4 Huerto 5 Huerto 6 Huerto 7" at bounding box center [87, 75] width 136 height 26
click at [19, 62] on select "Huerto 1 Huerto 2 Huerto 3 Huerto 4 Huerto 5 Huerto 6 Huerto 7" at bounding box center [87, 75] width 136 height 26
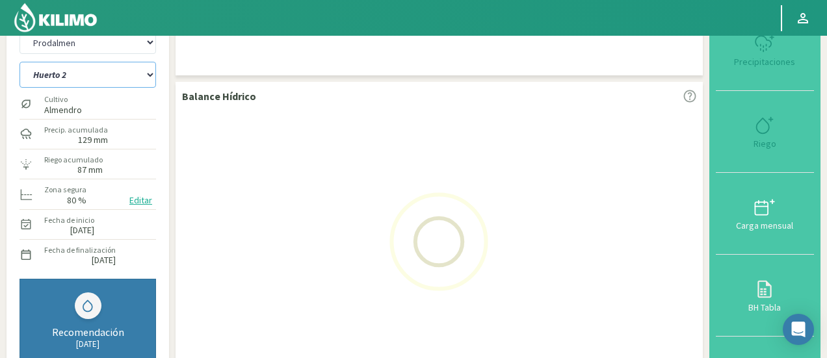
select select "6: Object"
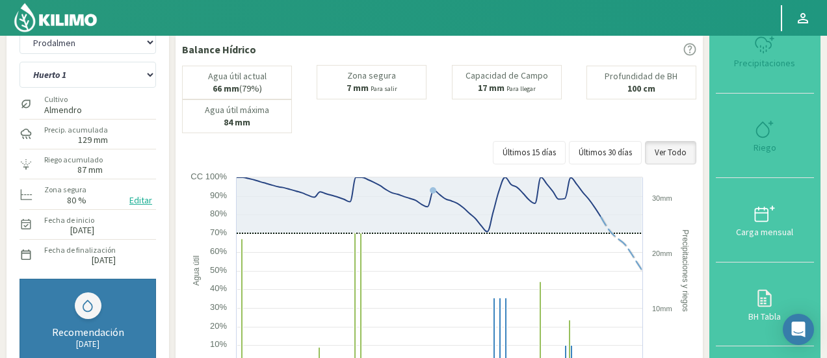
click at [161, 136] on div "Agr. Huertos de Chocalan Agrícola [PERSON_NAME][GEOGRAPHIC_DATA] - IC Agrícola …" at bounding box center [87, 236] width 149 height 422
select select "802: Object"
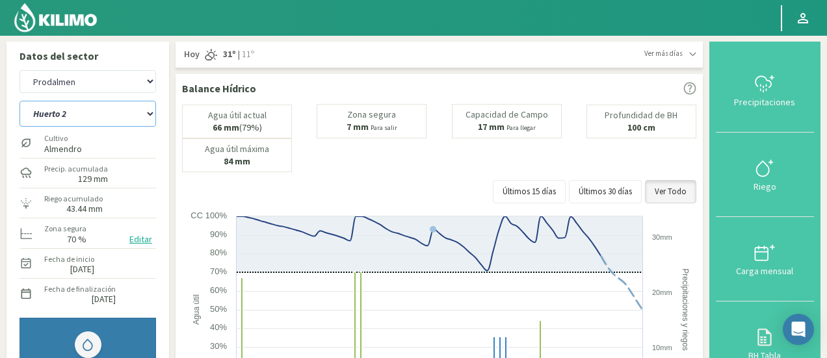
click at [95, 116] on select "Huerto 1 Huerto 2 Huerto 3 Huerto 4 Huerto 5 Huerto 6 Huerto 7" at bounding box center [87, 114] width 136 height 26
click at [19, 101] on select "Huerto 1 Huerto 2 Huerto 3 Huerto 4 Huerto 5 Huerto 6 Huerto 7" at bounding box center [87, 114] width 136 height 26
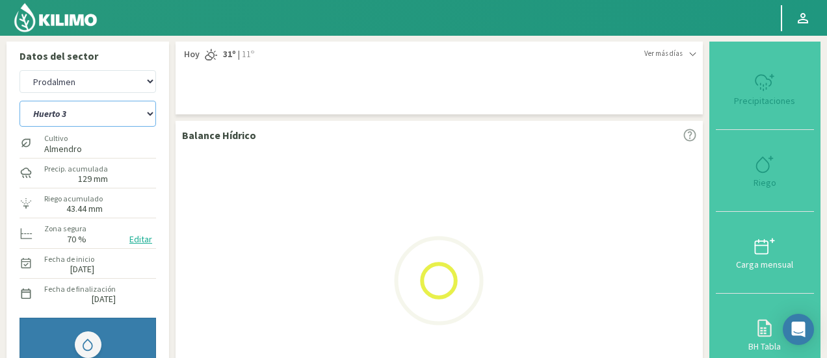
select select "14: Object"
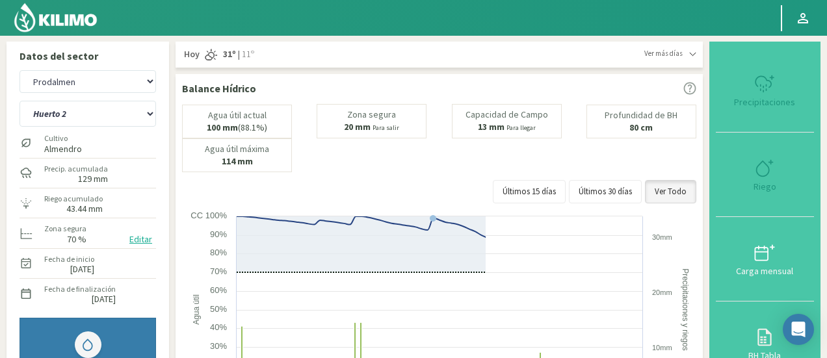
select select "1090: Object"
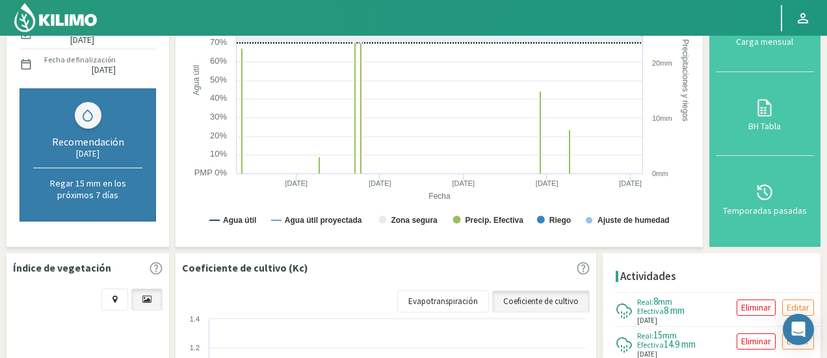
scroll to position [78, 0]
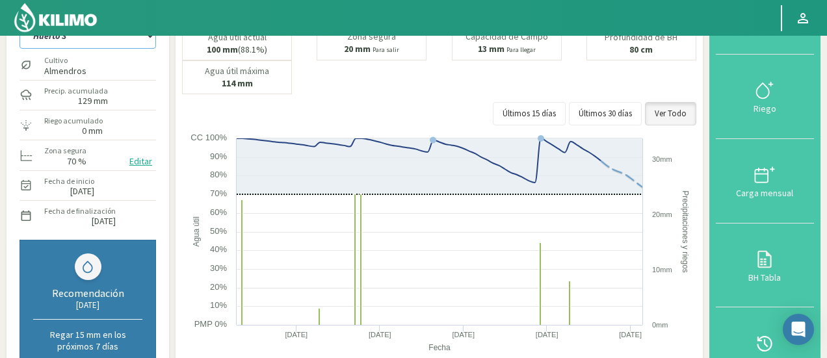
click at [148, 44] on select "Huerto 1 Huerto 2 Huerto 3 Huerto 4 Huerto 5 Huerto 6 Huerto 7" at bounding box center [87, 36] width 136 height 26
click at [19, 23] on select "Huerto 1 Huerto 2 Huerto 3 Huerto 4 Huerto 5 Huerto 6 Huerto 7" at bounding box center [87, 36] width 136 height 26
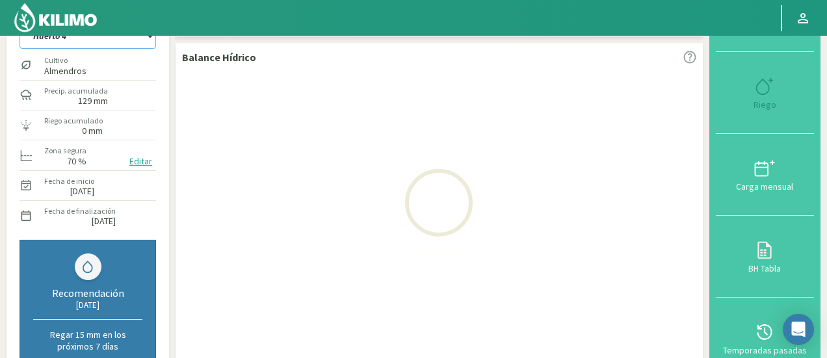
select select "22: Object"
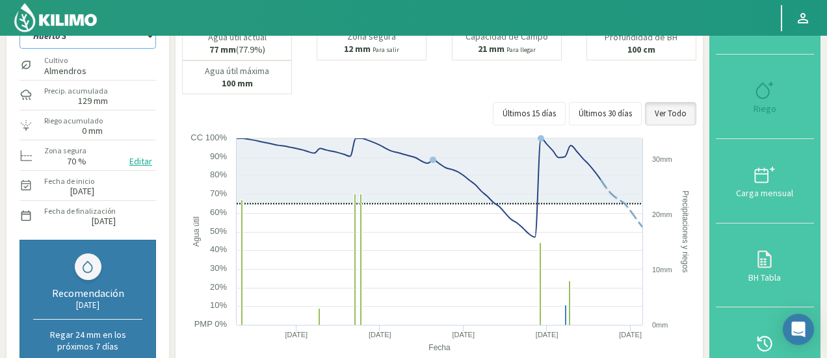
select select "1378: Object"
click at [148, 273] on div "Recomendación 29/09/2025 Regar 24 mm en los próximos 7 días" at bounding box center [87, 306] width 136 height 133
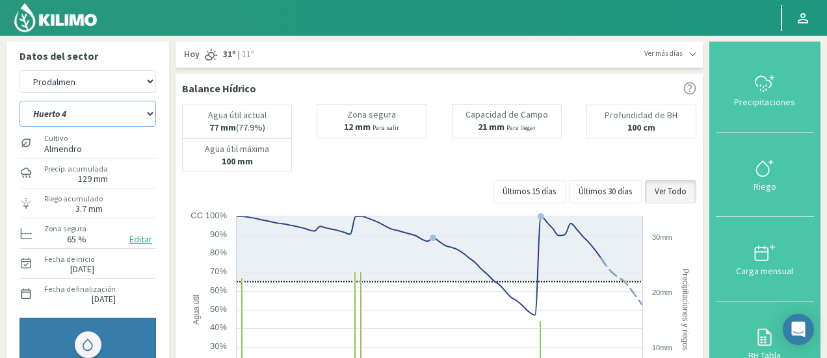
click at [127, 121] on select "Huerto 1 Huerto 2 Huerto 3 Huerto 4 Huerto 5 Huerto 6 Huerto 7" at bounding box center [87, 114] width 136 height 26
click at [19, 101] on select "Huerto 1 Huerto 2 Huerto 3 Huerto 4 Huerto 5 Huerto 6 Huerto 7" at bounding box center [87, 114] width 136 height 26
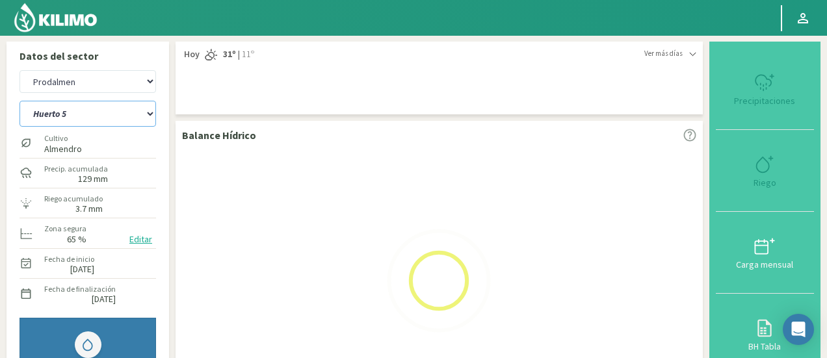
select select "30: Object"
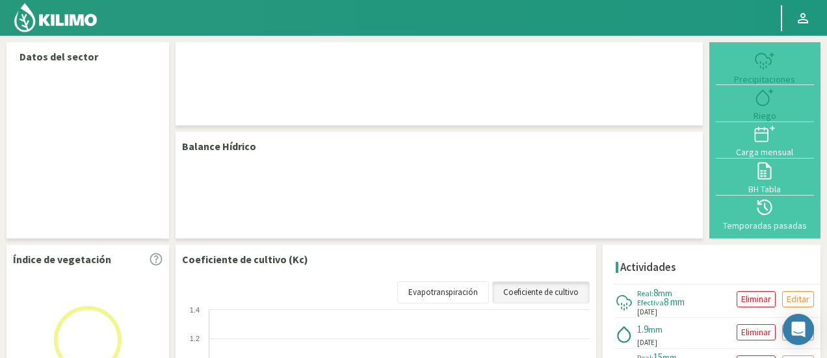
select select "226: Object"
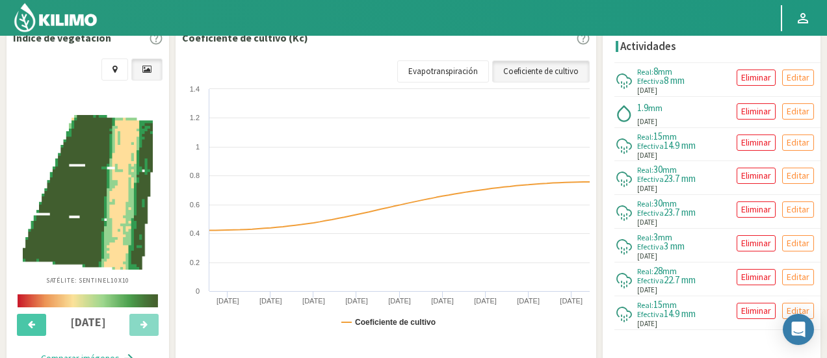
scroll to position [470, 0]
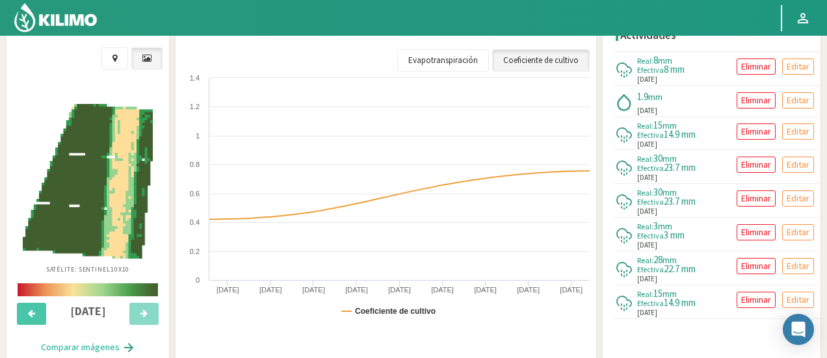
click at [116, 151] on img at bounding box center [88, 181] width 130 height 155
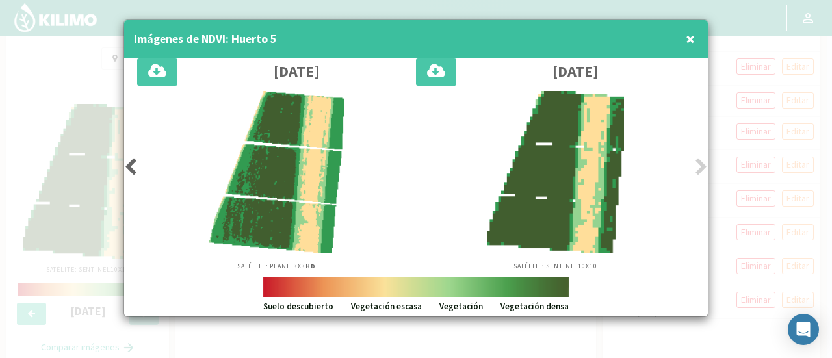
click at [138, 164] on div "Satélite: Planet 3X3 HD" at bounding box center [276, 181] width 279 height 180
click at [134, 165] on icon at bounding box center [130, 167] width 13 height 18
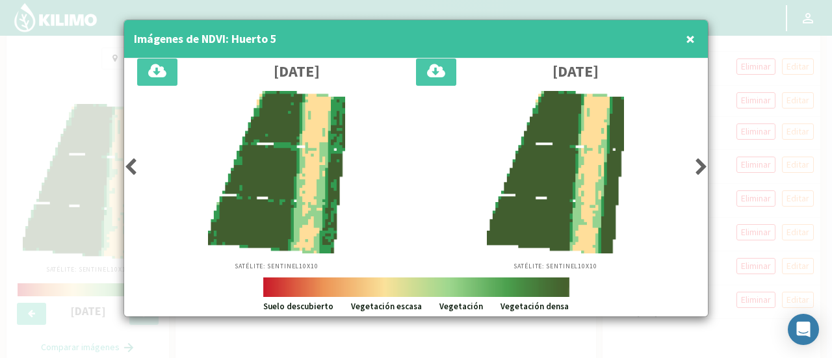
click at [134, 165] on icon at bounding box center [130, 167] width 13 height 18
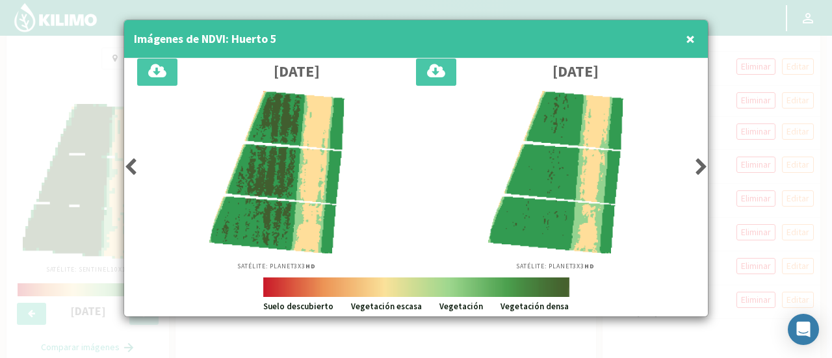
click at [134, 165] on icon at bounding box center [130, 167] width 13 height 18
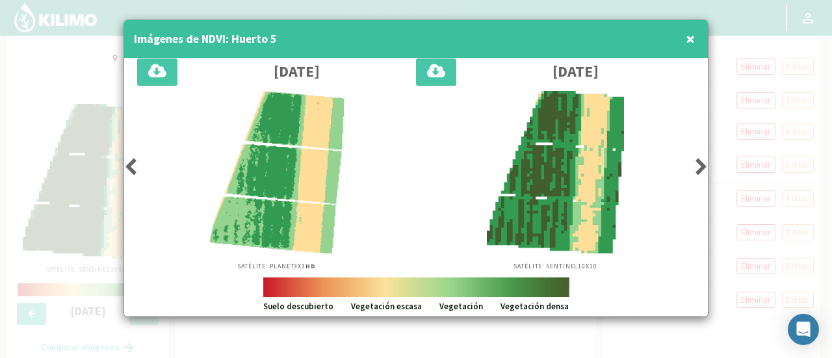
click at [134, 165] on icon at bounding box center [130, 167] width 13 height 18
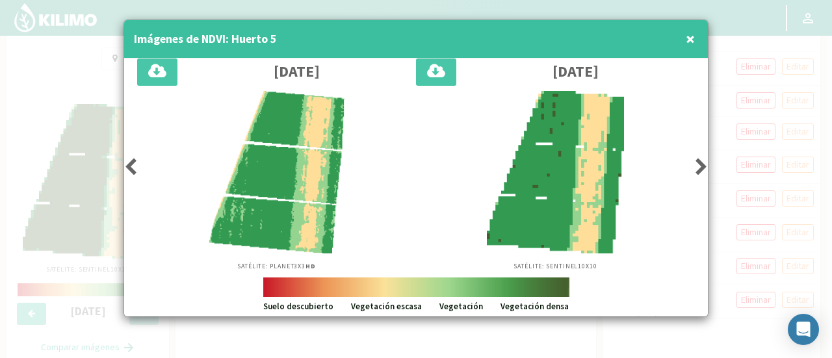
click at [134, 165] on icon at bounding box center [130, 167] width 13 height 18
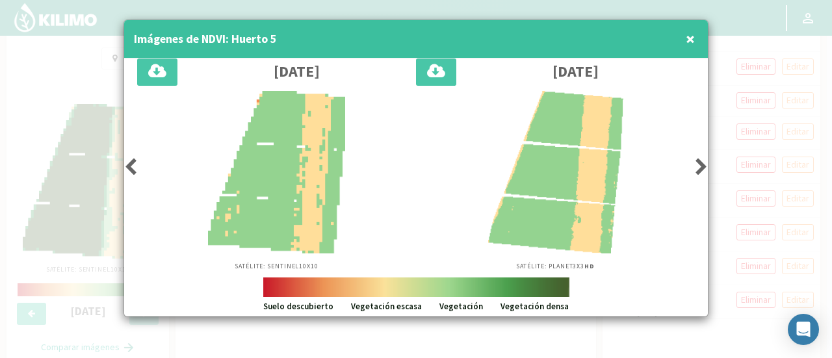
click at [134, 165] on icon at bounding box center [130, 167] width 13 height 18
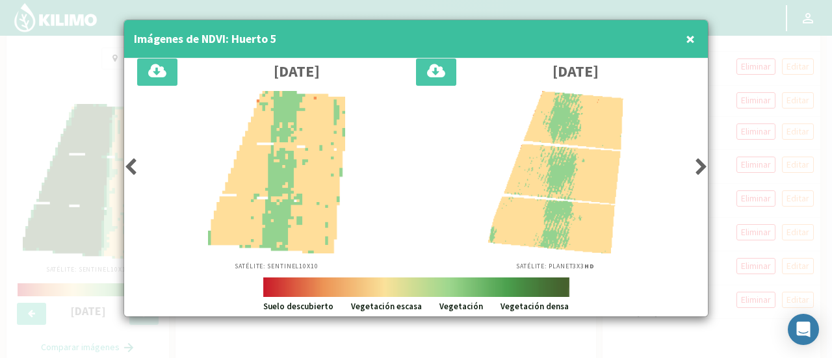
click at [134, 165] on icon at bounding box center [130, 167] width 13 height 18
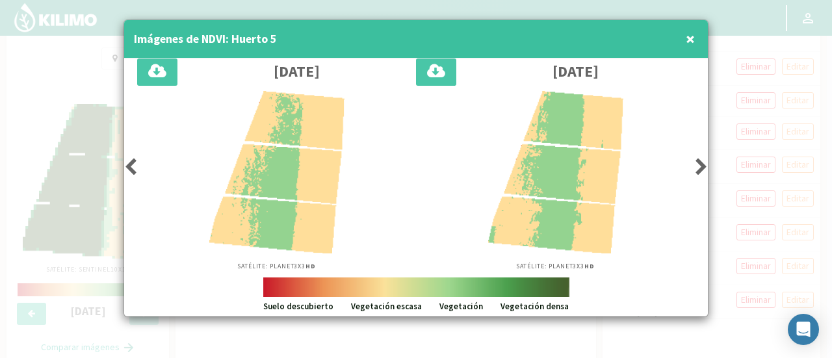
click at [134, 165] on icon at bounding box center [130, 167] width 13 height 18
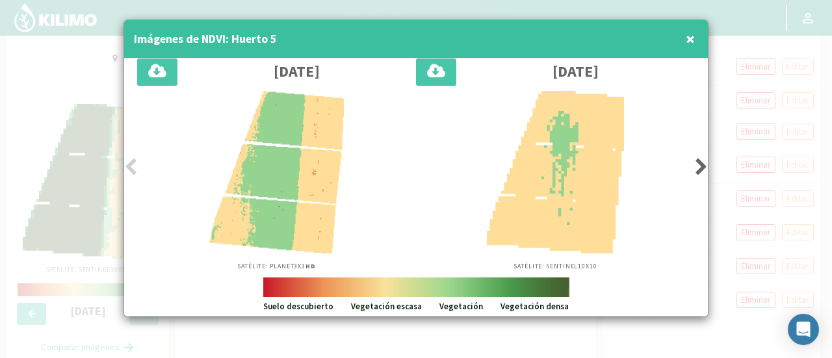
click at [134, 165] on icon at bounding box center [130, 167] width 13 height 18
click at [689, 40] on span "×" at bounding box center [690, 38] width 9 height 21
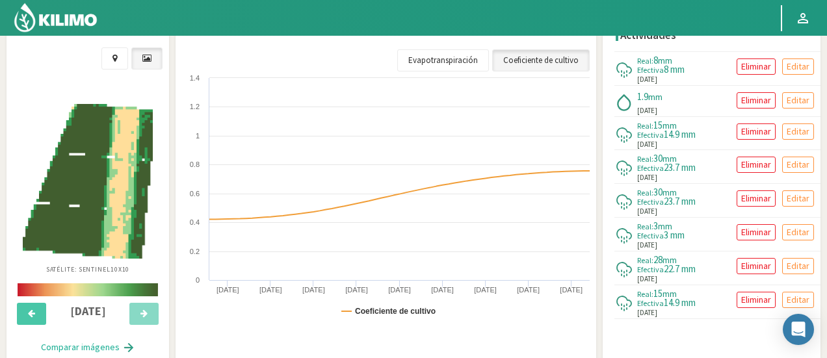
drag, startPoint x: 824, startPoint y: 127, endPoint x: 831, endPoint y: 28, distance: 99.0
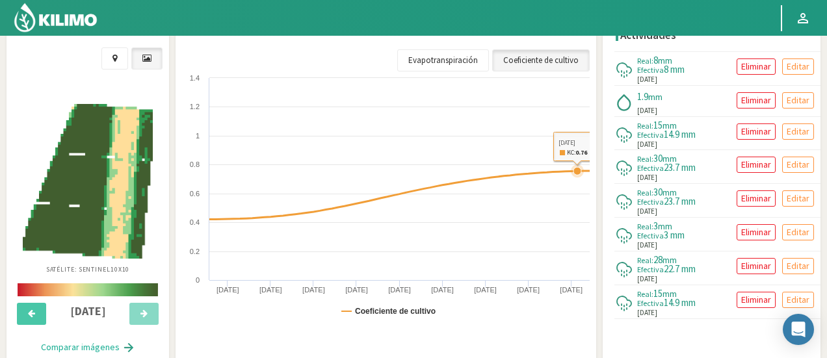
click at [579, 161] on rect at bounding box center [389, 201] width 414 height 260
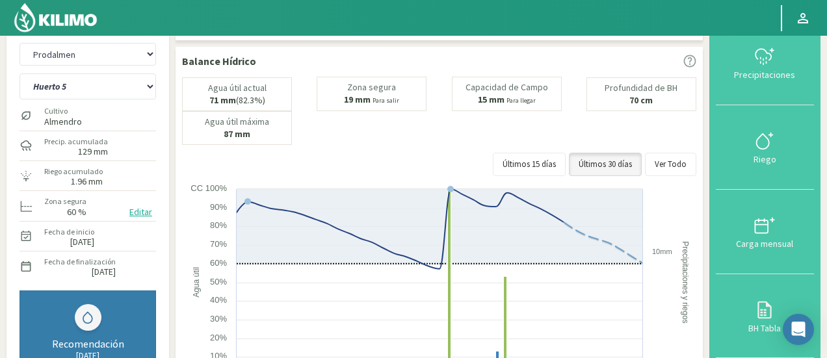
scroll to position [26, 0]
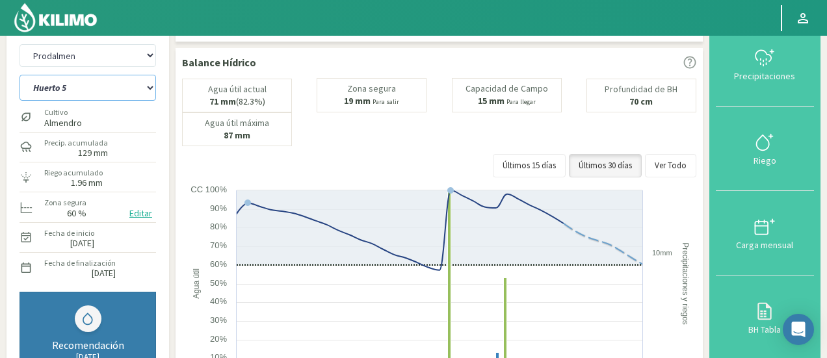
click at [74, 92] on select "Huerto 1 Huerto 2 Huerto 3 Huerto 4 Huerto 5 Huerto 6 Huerto 7" at bounding box center [87, 88] width 136 height 26
click at [19, 75] on select "Huerto 1 Huerto 2 Huerto 3 Huerto 4 Huerto 5 Huerto 6 Huerto 7" at bounding box center [87, 88] width 136 height 26
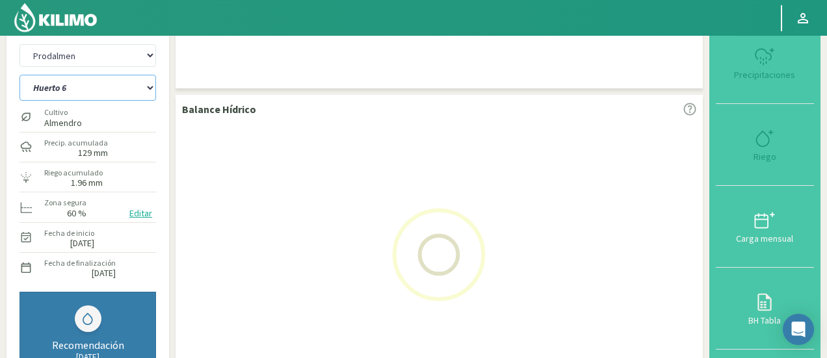
select select "4: Object"
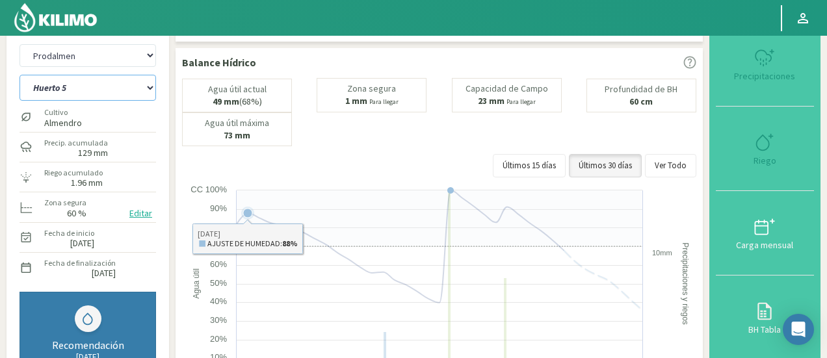
select select "514: Object"
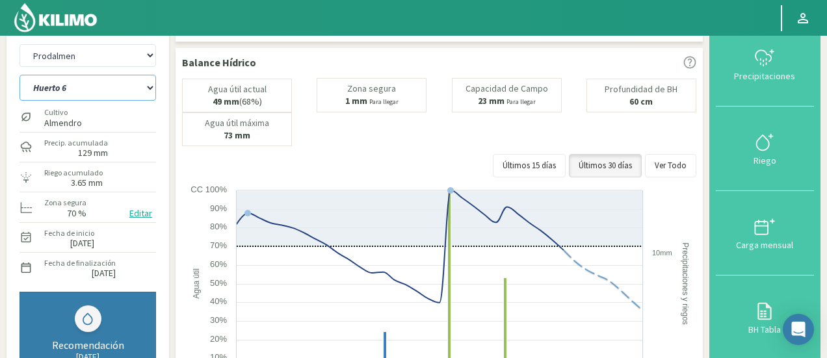
click at [78, 90] on select "Huerto 1 Huerto 2 Huerto 3 Huerto 4 Huerto 5 Huerto 6 Huerto 7" at bounding box center [87, 88] width 136 height 26
click at [19, 75] on select "Huerto 1 Huerto 2 Huerto 3 Huerto 4 Huerto 5 Huerto 6 Huerto 7" at bounding box center [87, 88] width 136 height 26
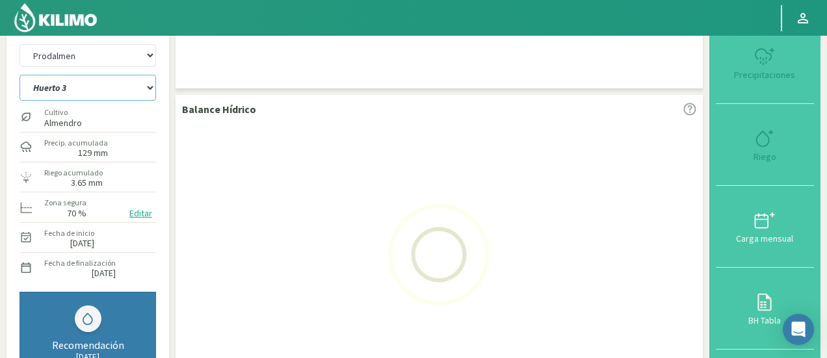
select select "12: Object"
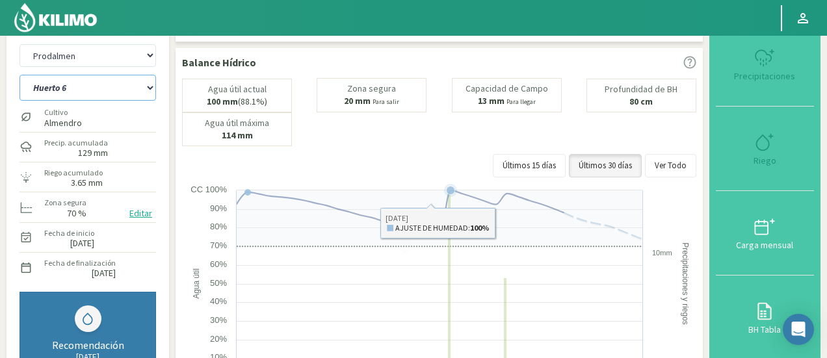
select select "802: Object"
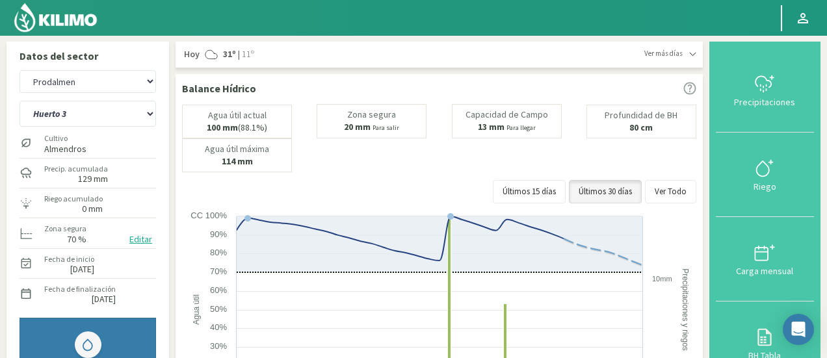
click at [123, 129] on div "Cultivo Almendros" at bounding box center [87, 143] width 136 height 28
click at [108, 122] on select "Huerto 1 Huerto 2 Huerto 3 Huerto 4 Huerto 5 Huerto 6 Huerto 7" at bounding box center [87, 114] width 136 height 26
click at [19, 101] on select "Huerto 1 Huerto 2 Huerto 3 Huerto 4 Huerto 5 Huerto 6 Huerto 7" at bounding box center [87, 114] width 136 height 26
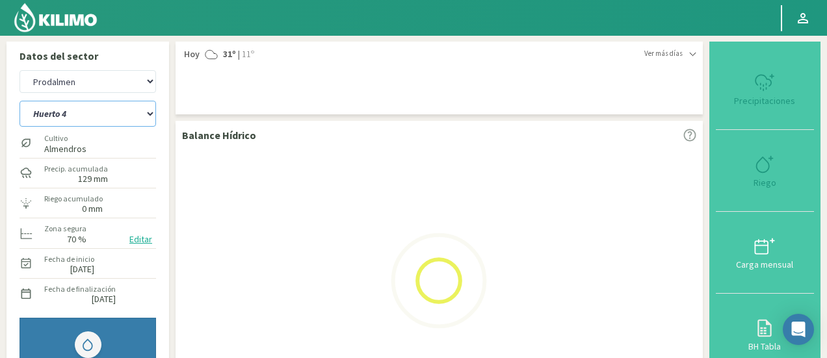
select select "16: Object"
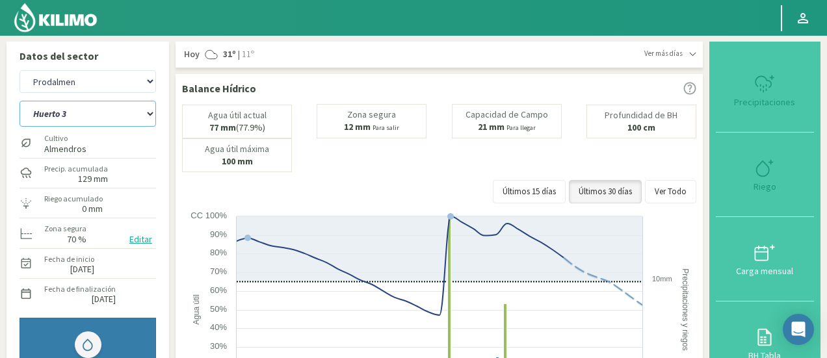
select select "1090: Object"
click at [114, 107] on select "Huerto 1 Huerto 2 Huerto 3 Huerto 4 Huerto 5 Huerto 6 Huerto 7" at bounding box center [87, 114] width 136 height 26
click at [19, 101] on select "Huerto 1 Huerto 2 Huerto 3 Huerto 4 Huerto 5 Huerto 6 Huerto 7" at bounding box center [87, 114] width 136 height 26
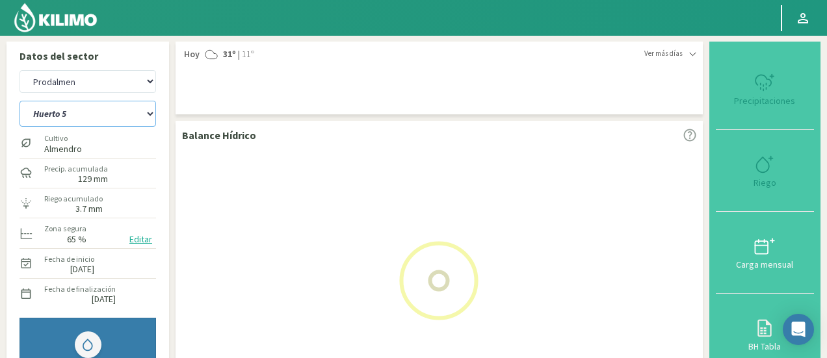
select select "24: Object"
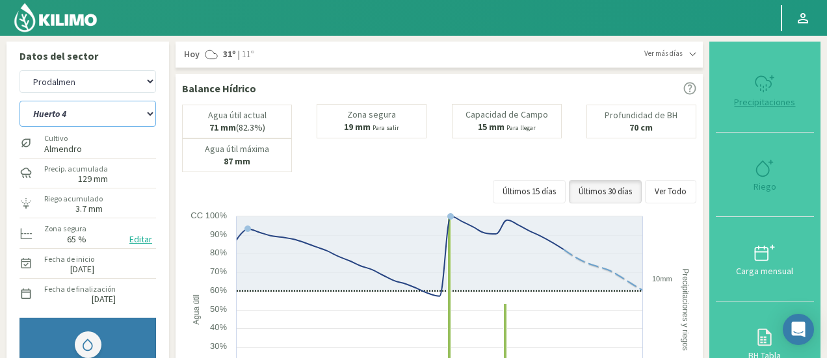
select select "1378: Object"
click at [103, 111] on select "Huerto 1 Huerto 2 Huerto 3 Huerto 4 Huerto 5 Huerto 6 Huerto 7" at bounding box center [87, 114] width 136 height 26
click at [19, 101] on select "Huerto 1 Huerto 2 Huerto 3 Huerto 4 Huerto 5 Huerto 6 Huerto 7" at bounding box center [87, 114] width 136 height 26
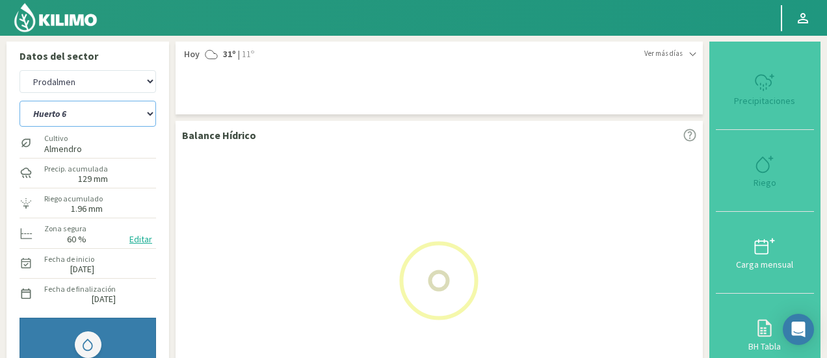
select select "32: Object"
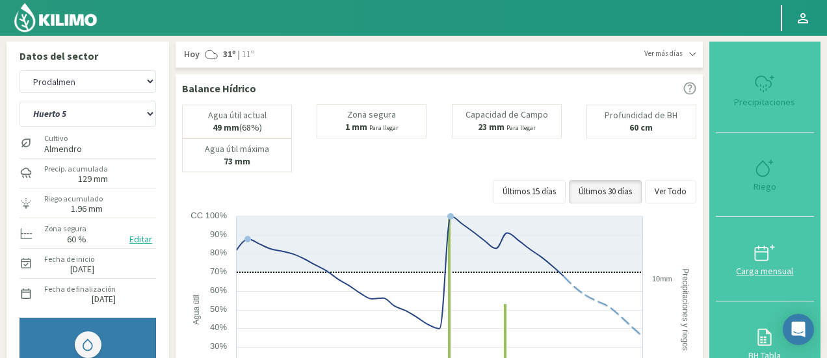
drag, startPoint x: 824, startPoint y: 94, endPoint x: 810, endPoint y: 268, distance: 174.7
select select "1666: Object"
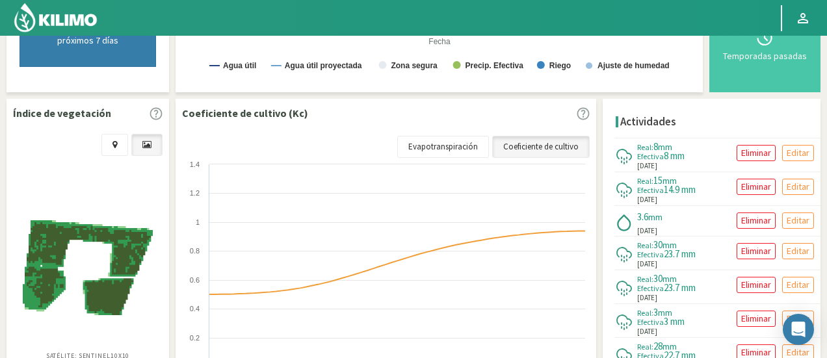
scroll to position [392, 0]
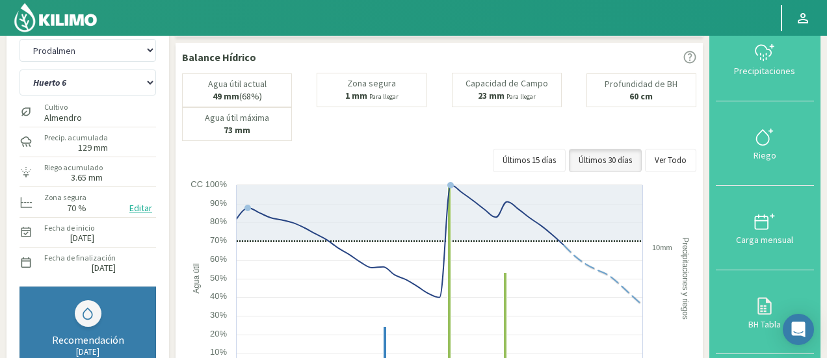
scroll to position [29, 0]
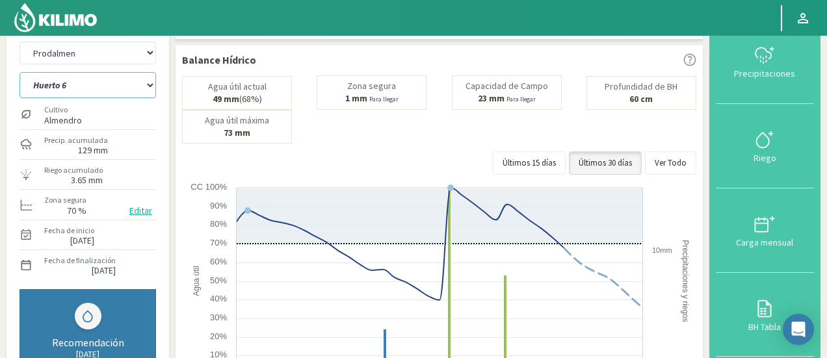
click at [97, 85] on select "Huerto 1 Huerto 2 Huerto 3 Huerto 4 Huerto 5 Huerto 6 Huerto 7" at bounding box center [87, 85] width 136 height 26
click at [19, 72] on select "Huerto 1 Huerto 2 Huerto 3 Huerto 4 Huerto 5 Huerto 6 Huerto 7" at bounding box center [87, 85] width 136 height 26
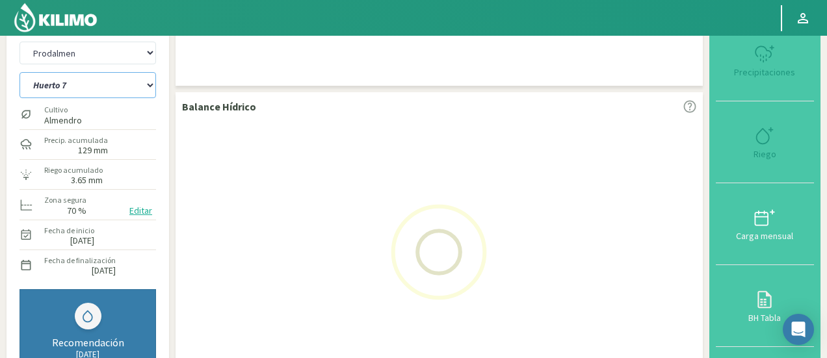
select select "40: Object"
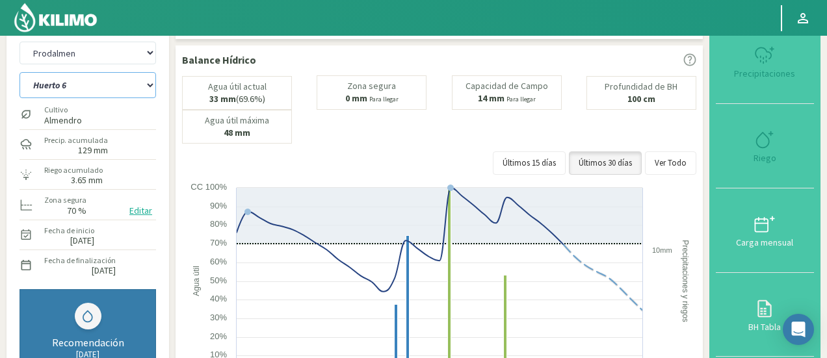
select select "1954: Object"
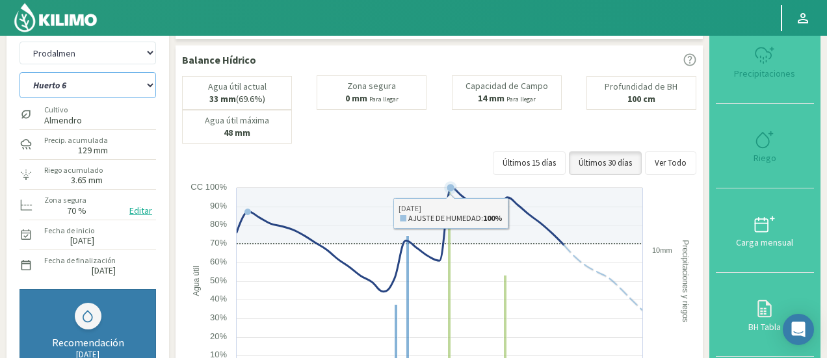
select select "48: Object"
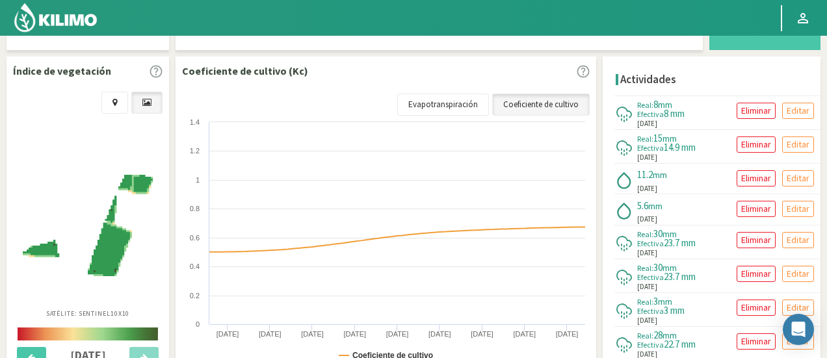
scroll to position [474, 0]
